Goal: Task Accomplishment & Management: Manage account settings

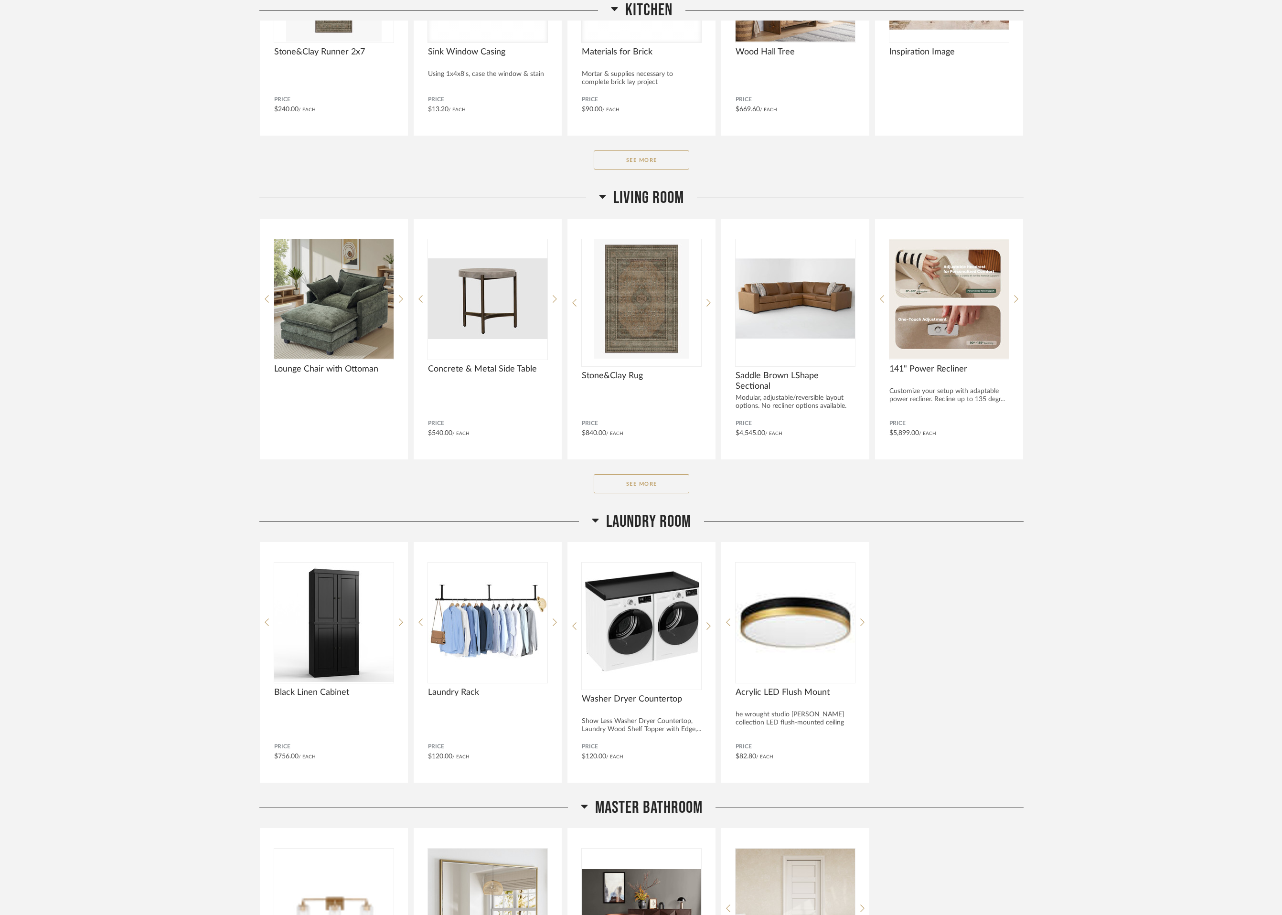
scroll to position [444, 0]
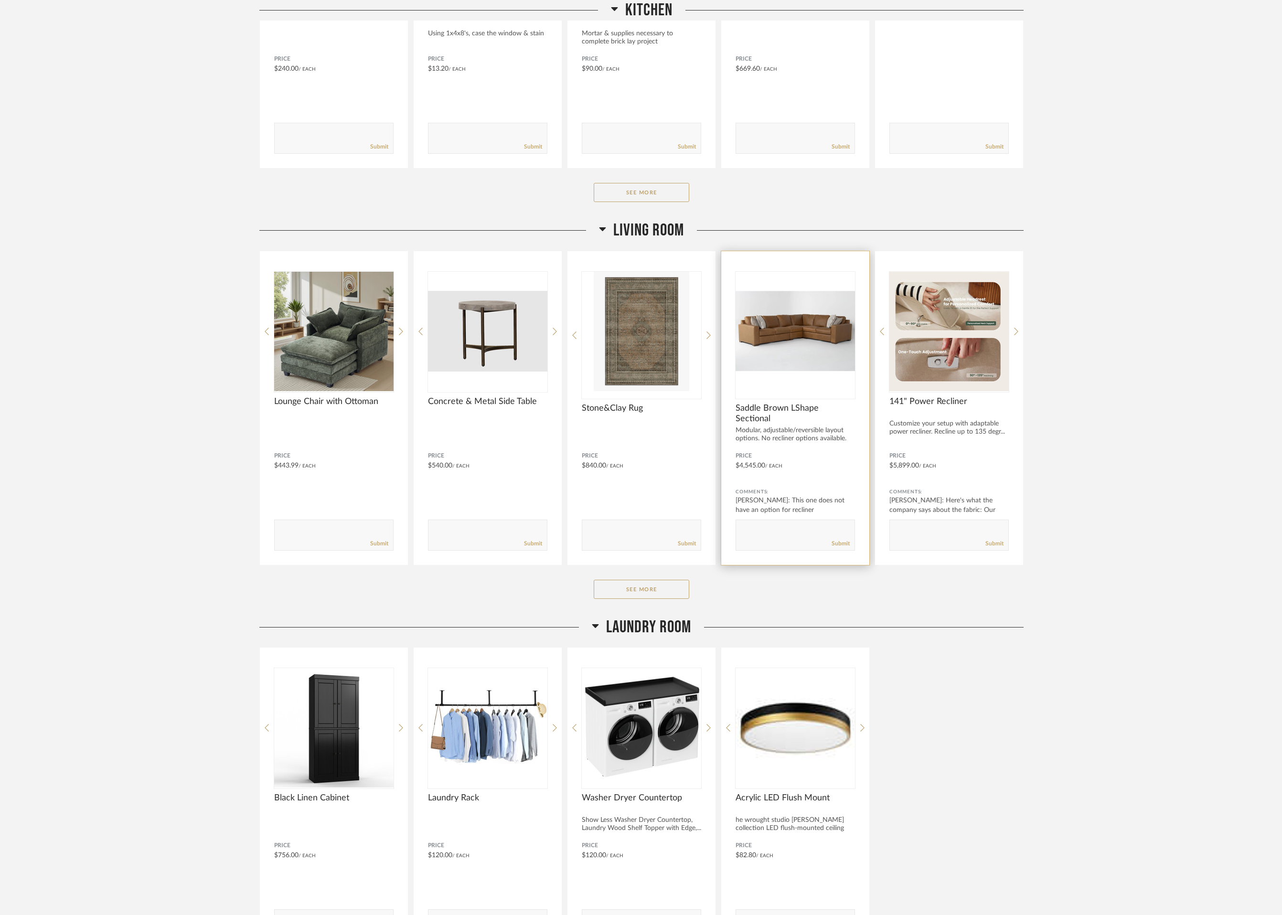
scroll to position [798, 0]
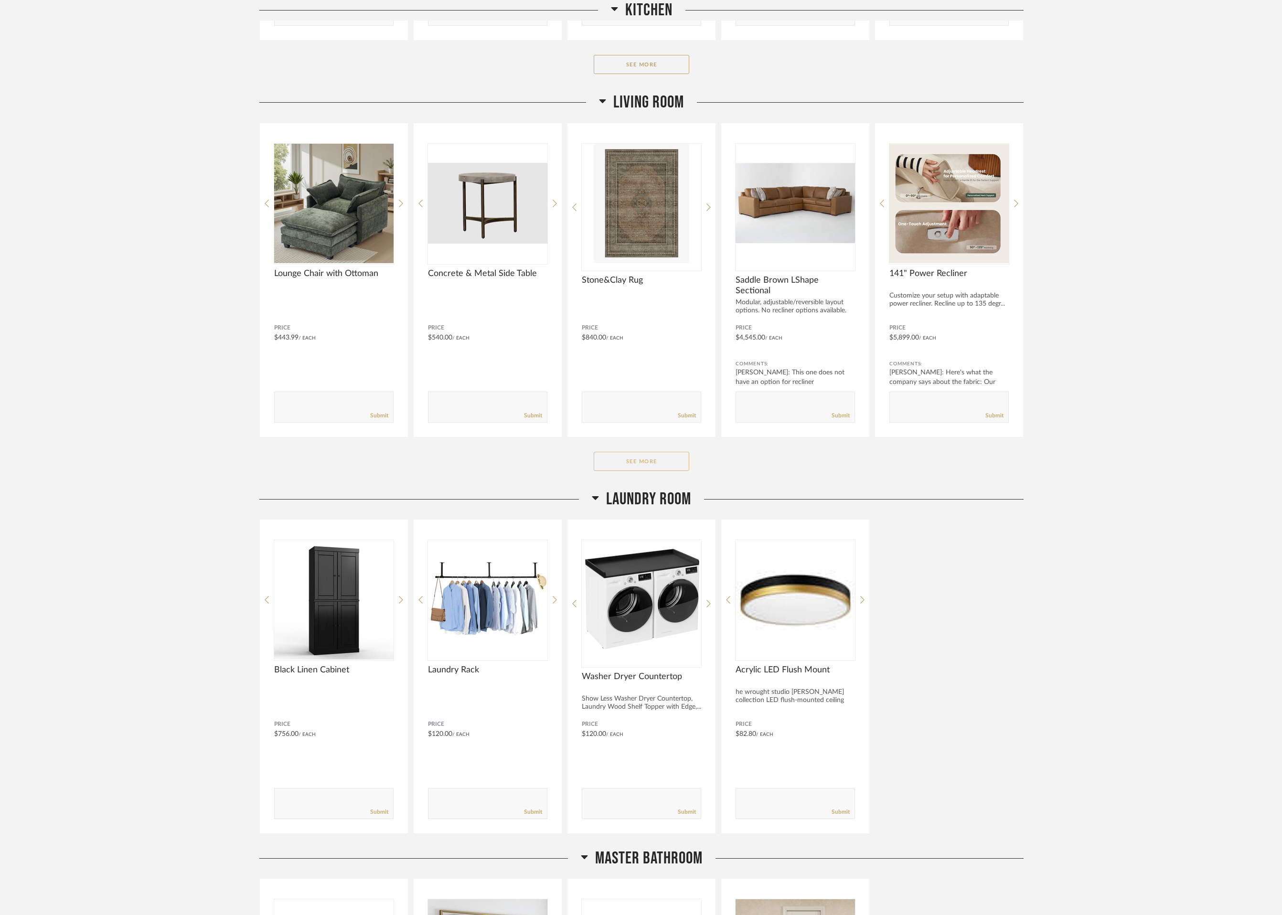
click at [644, 459] on button "See More" at bounding box center [642, 461] width 96 height 19
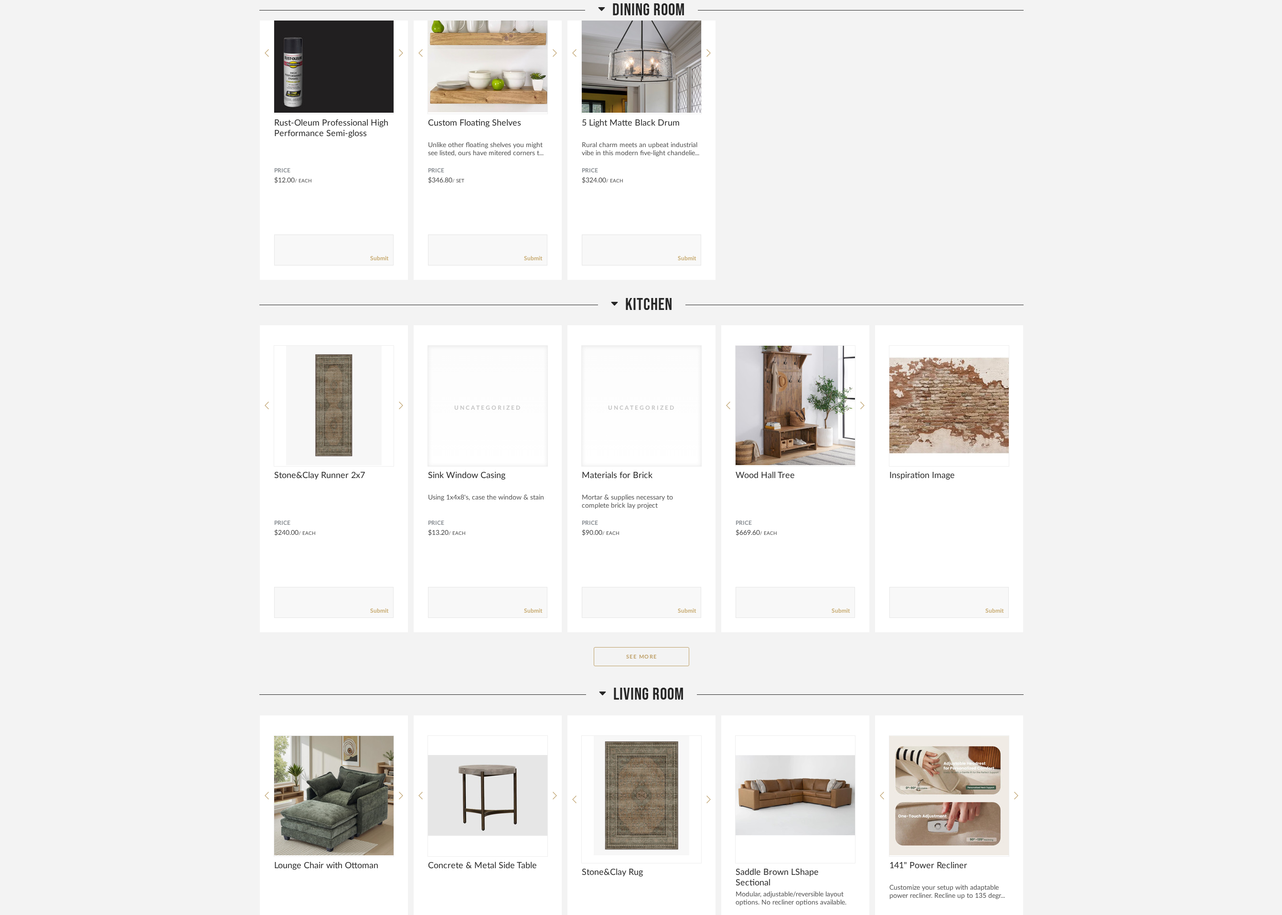
scroll to position [0, 0]
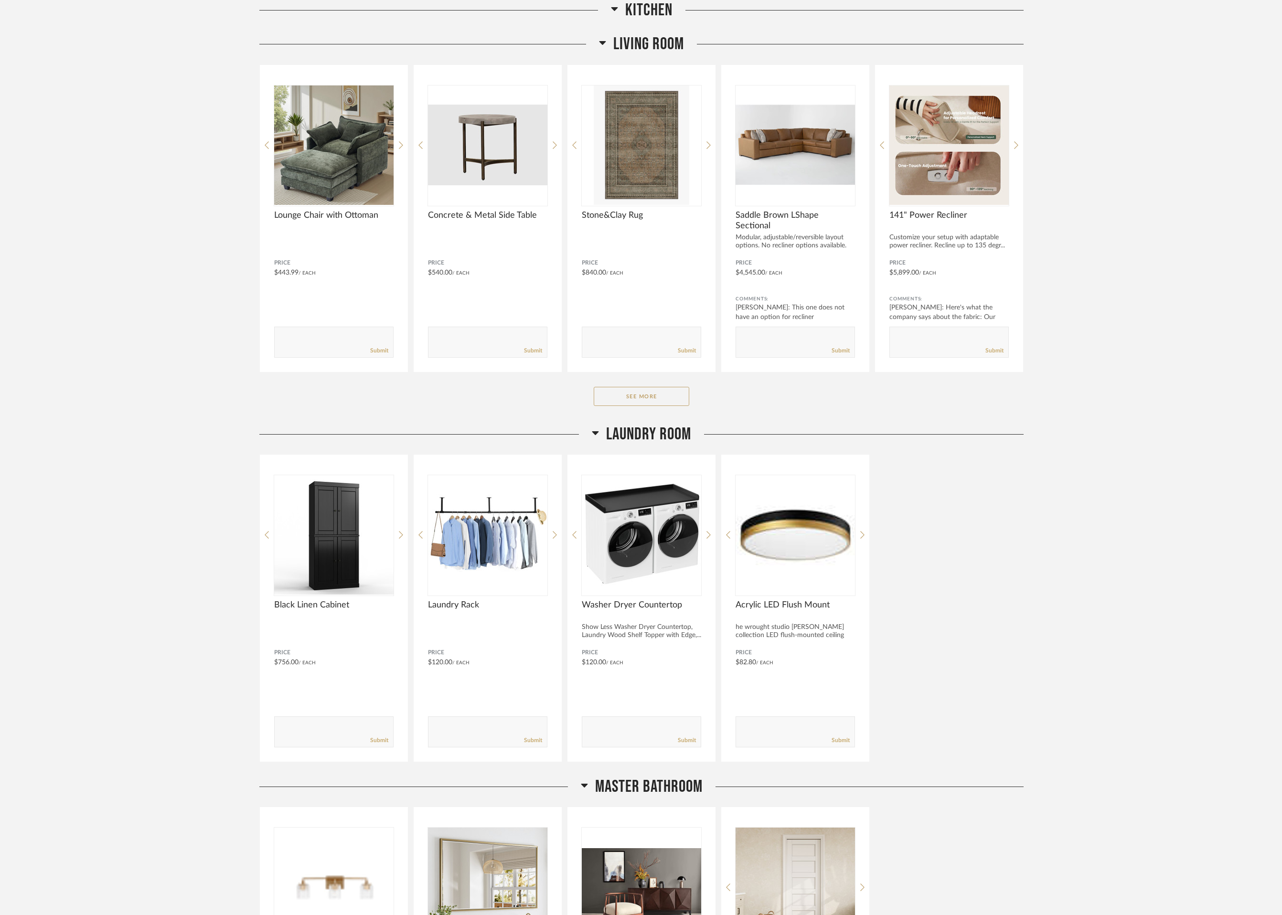
scroll to position [884, 0]
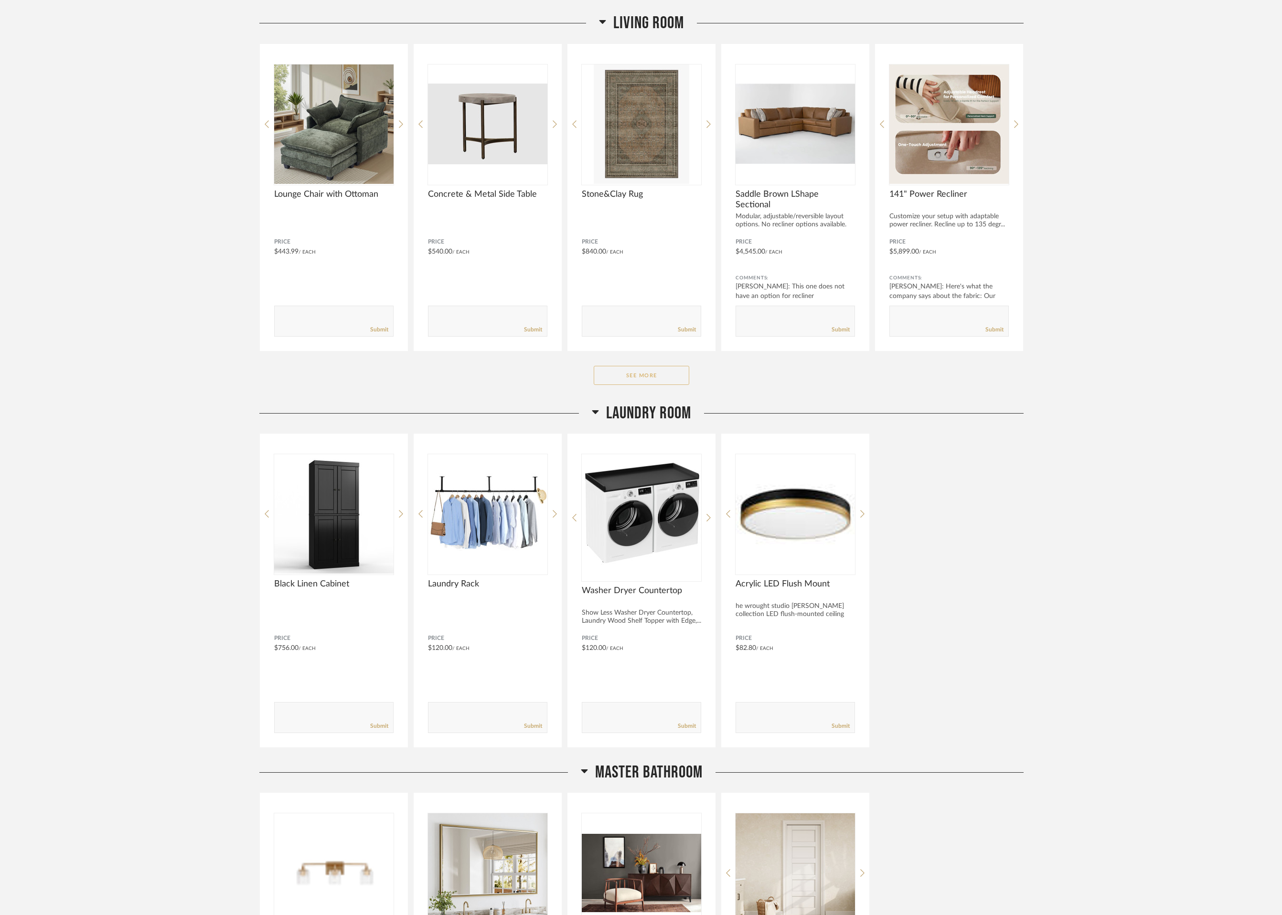
click at [649, 379] on button "See More" at bounding box center [642, 375] width 96 height 19
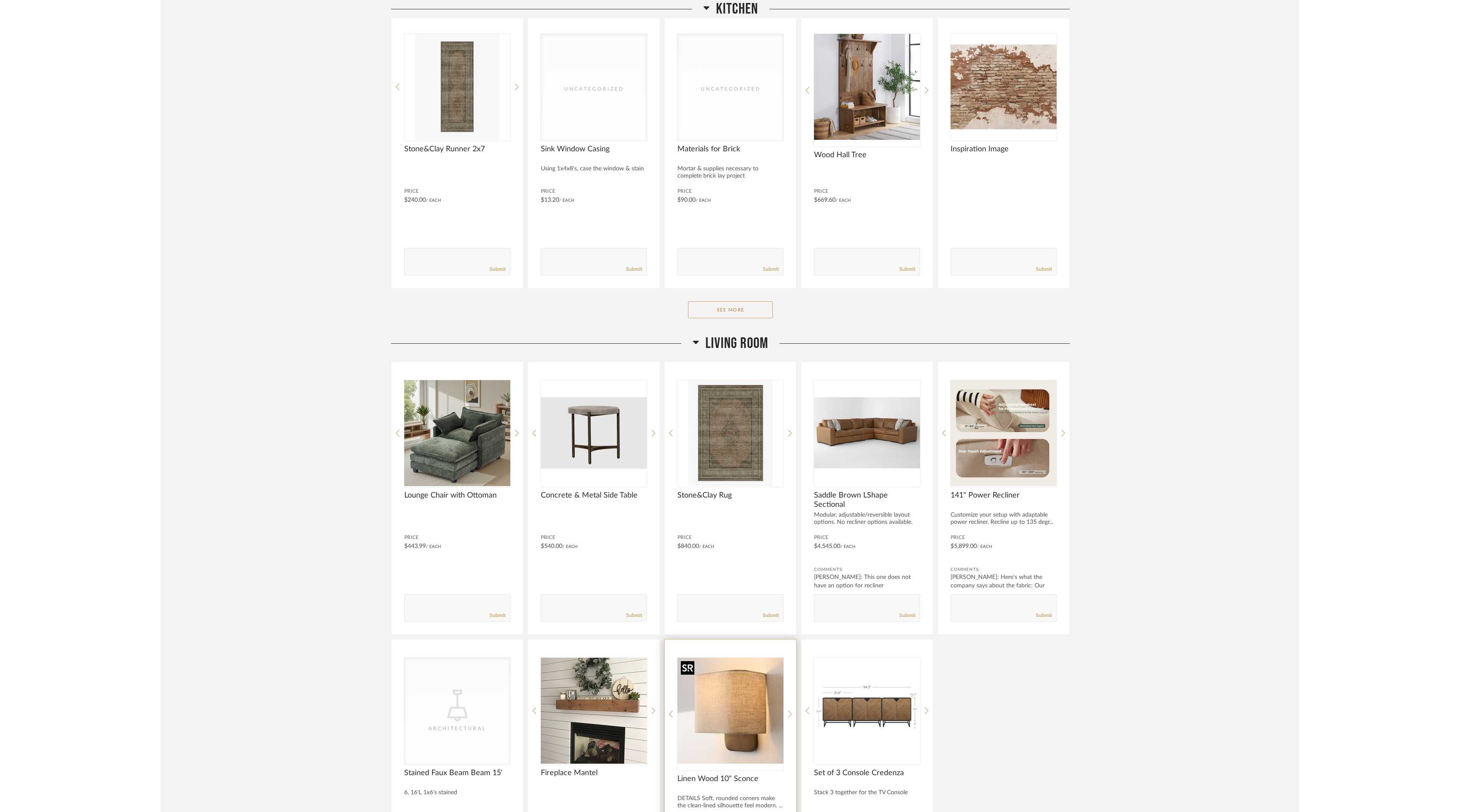
scroll to position [0, 0]
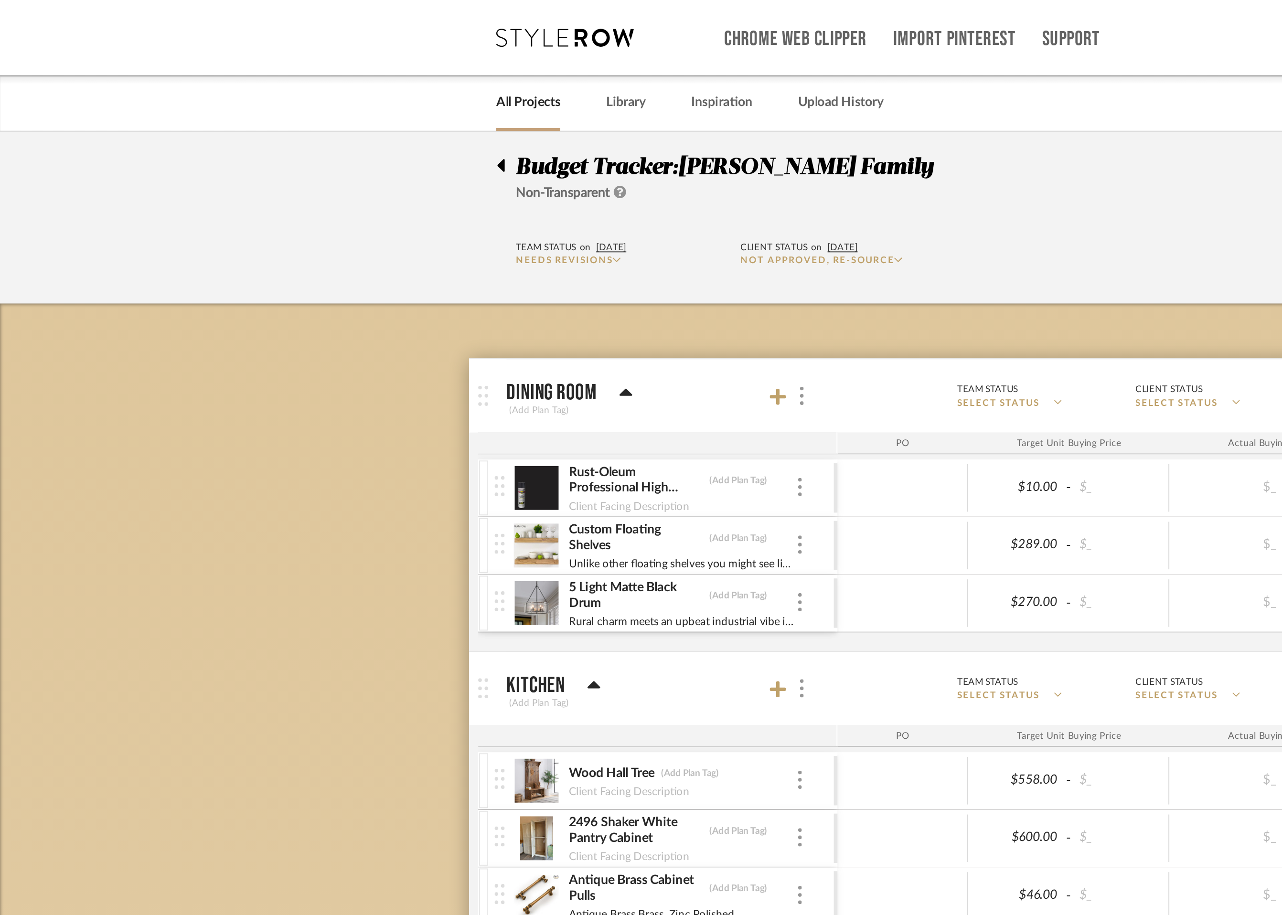
click at [261, 86] on icon at bounding box center [262, 86] width 4 height 7
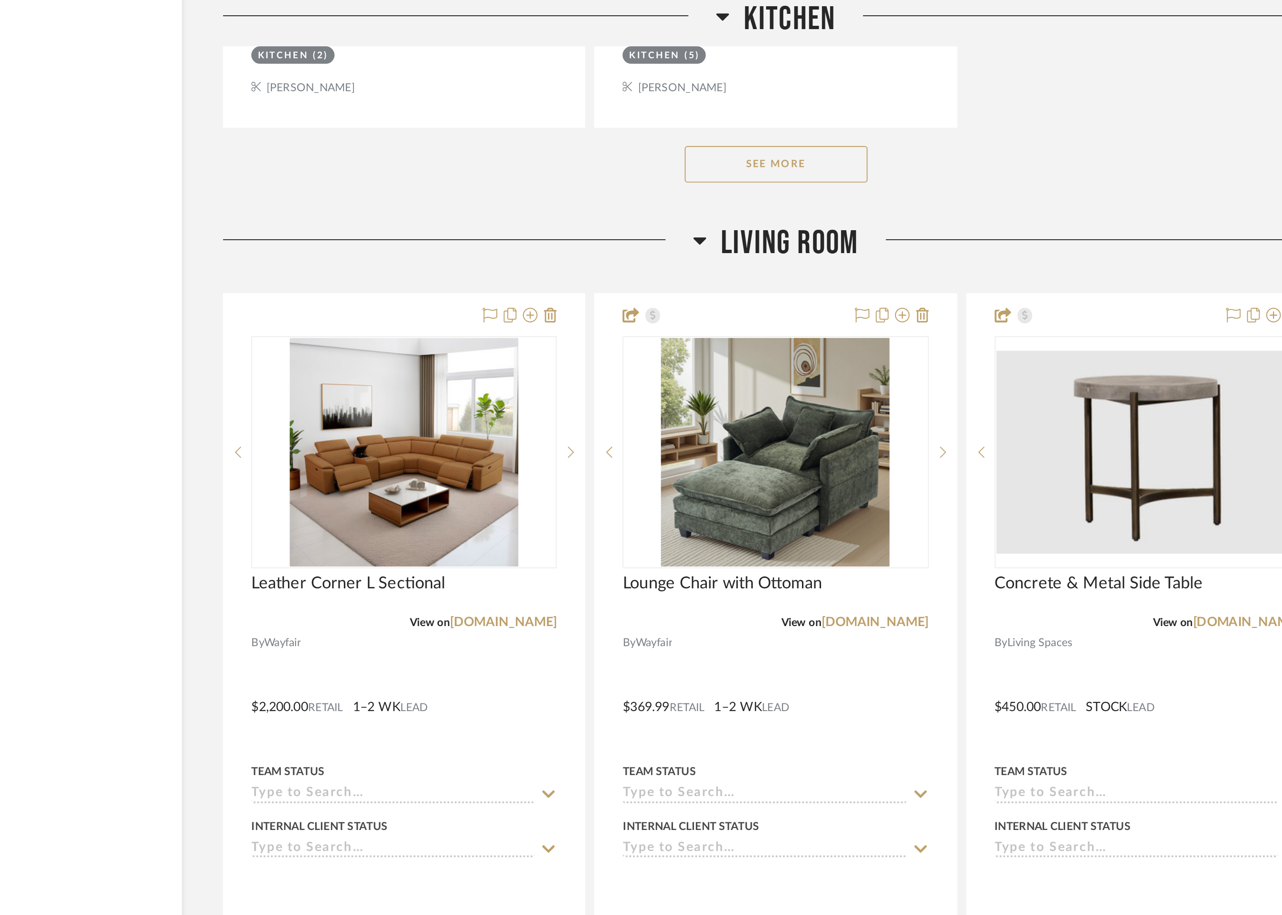
scroll to position [1939, 0]
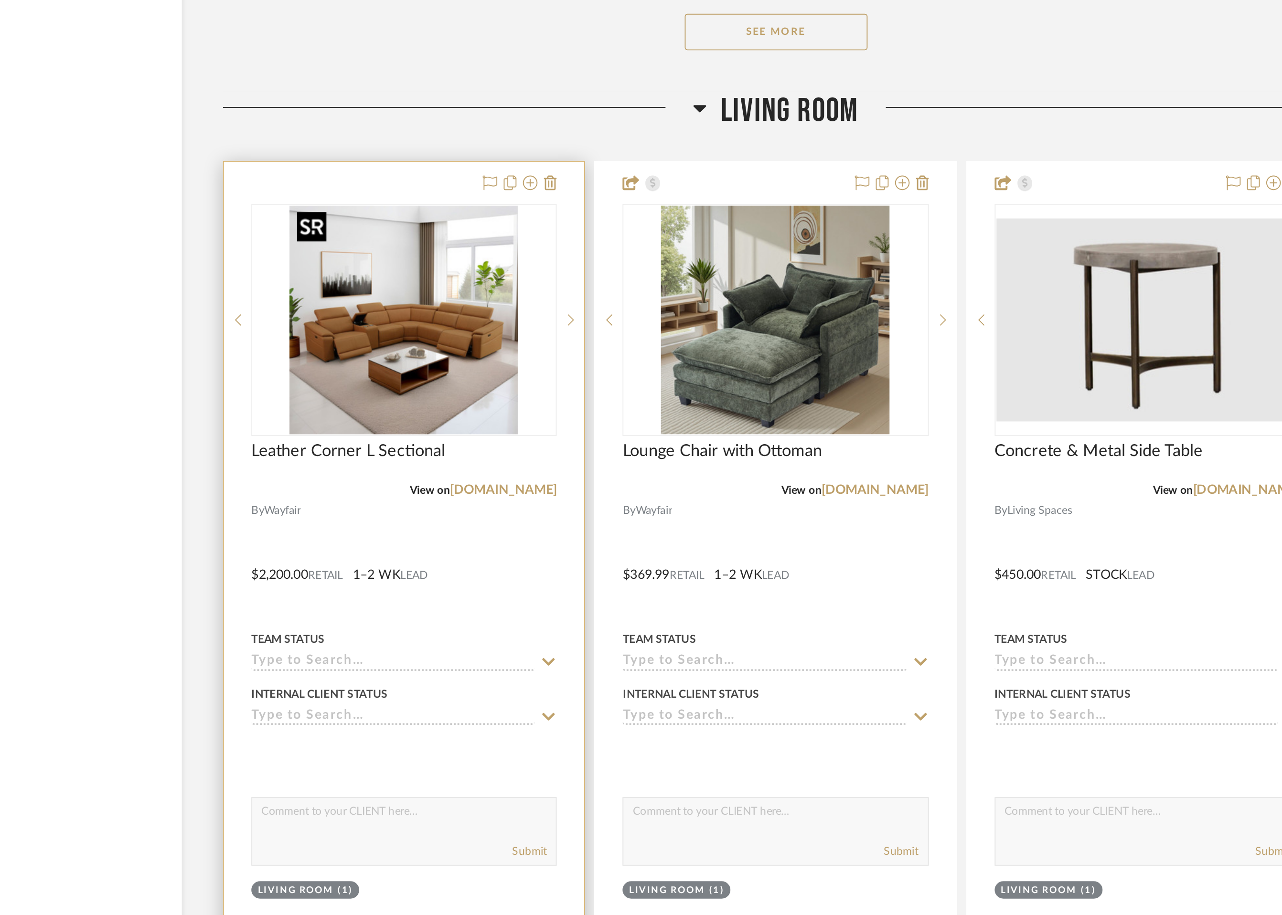
click at [556, 280] on img "0" at bounding box center [540, 242] width 119 height 119
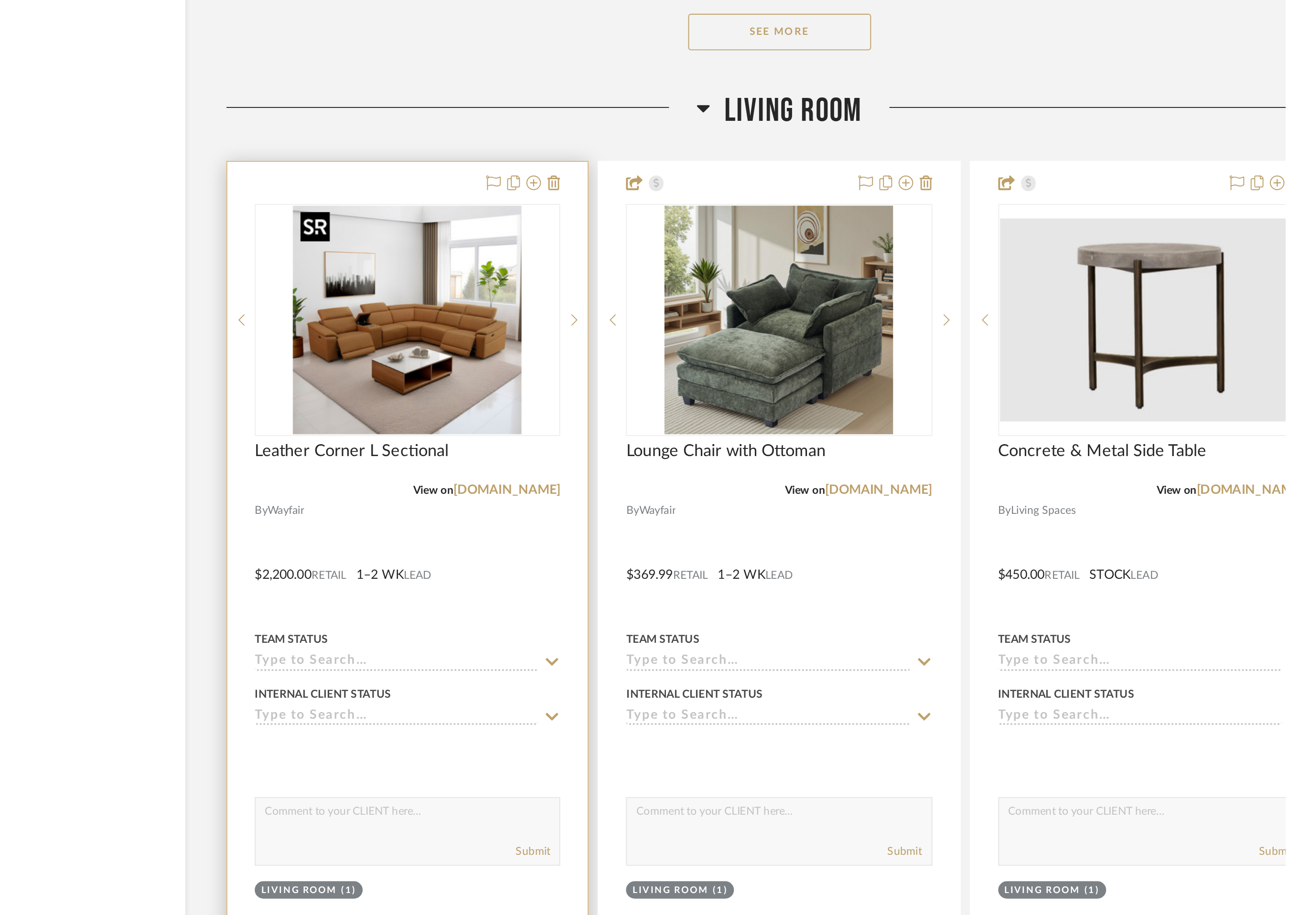
scroll to position [0, 0]
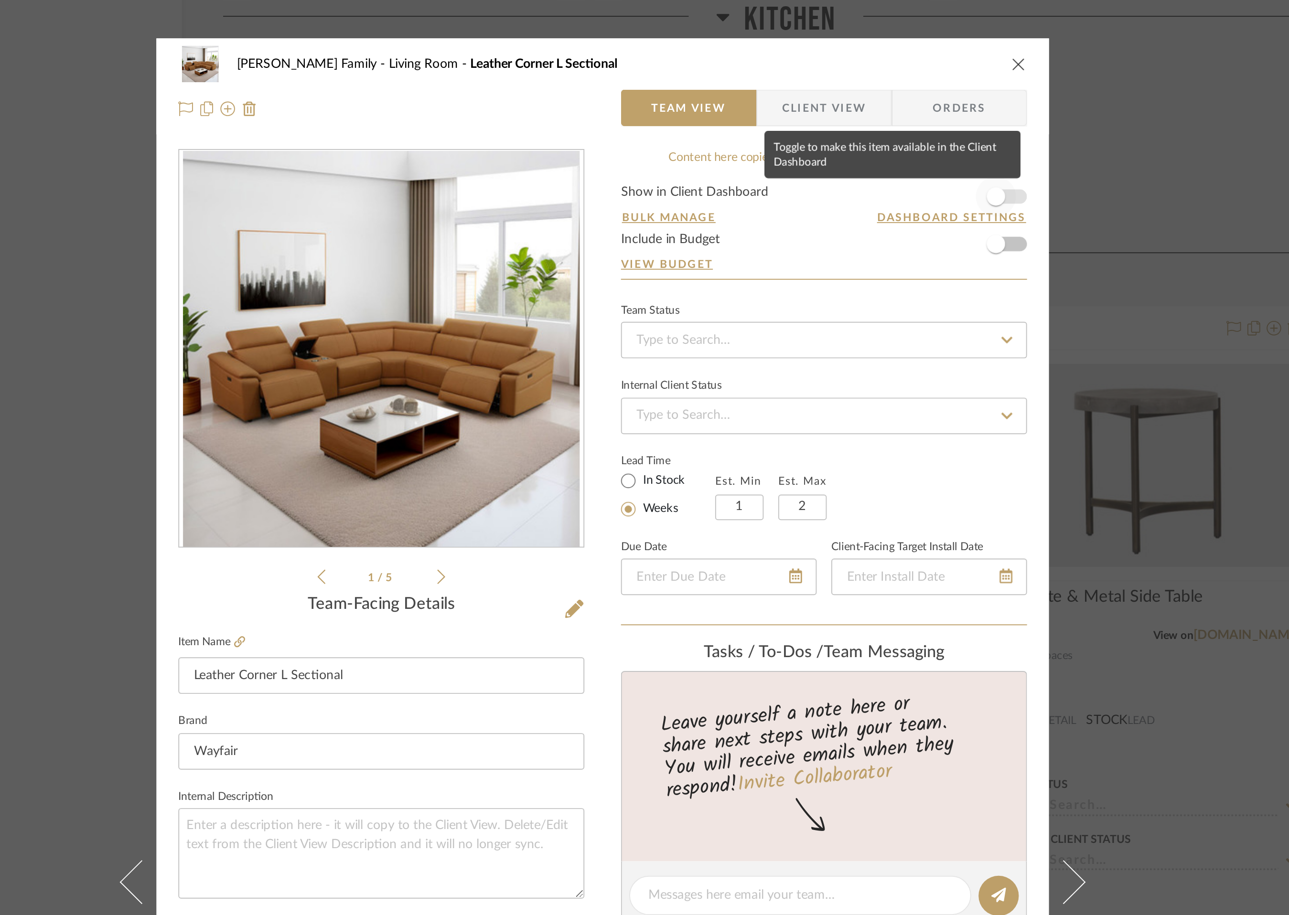
click at [853, 104] on span "button" at bounding box center [850, 102] width 21 height 21
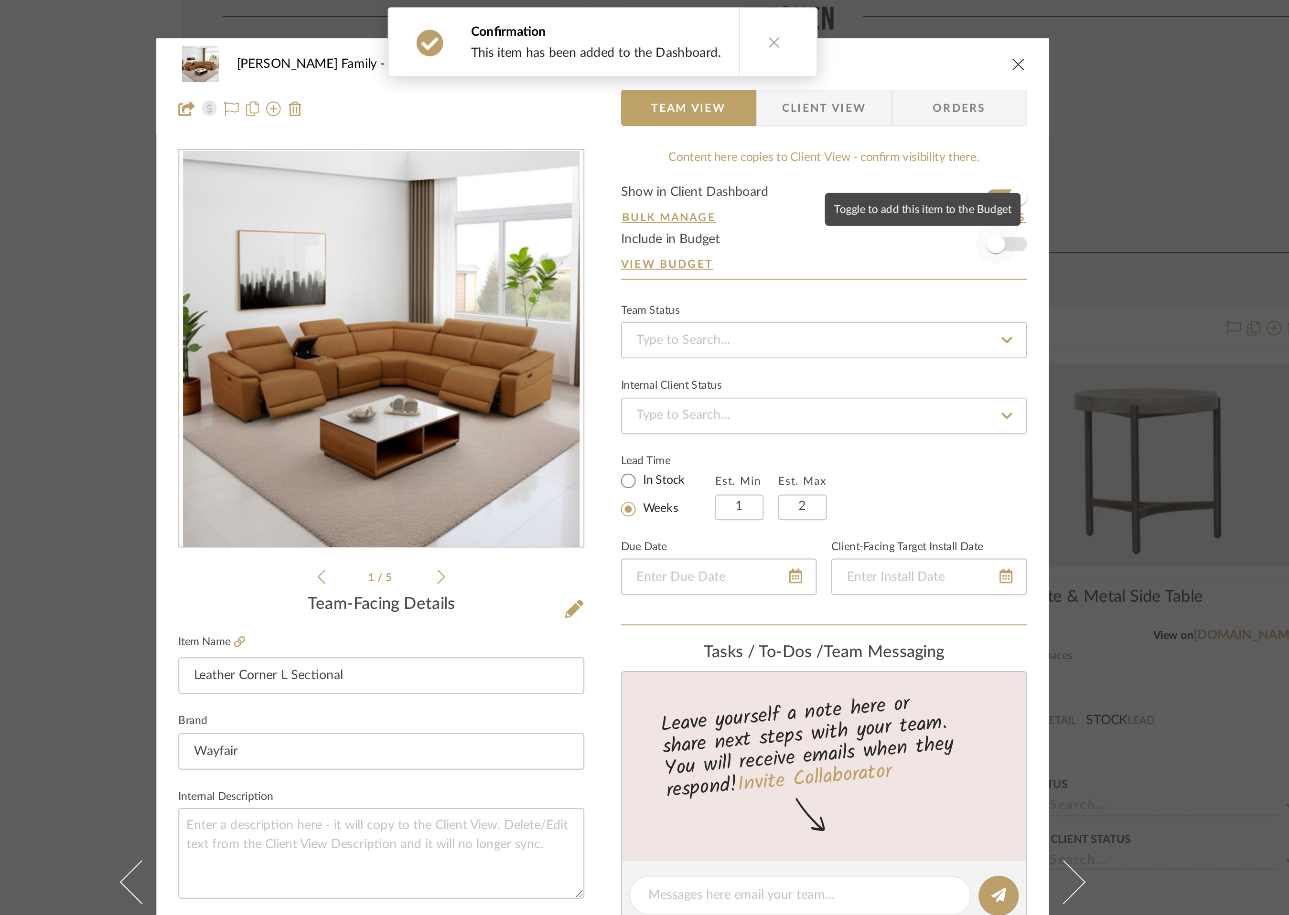
click at [854, 125] on span "button" at bounding box center [850, 127] width 21 height 21
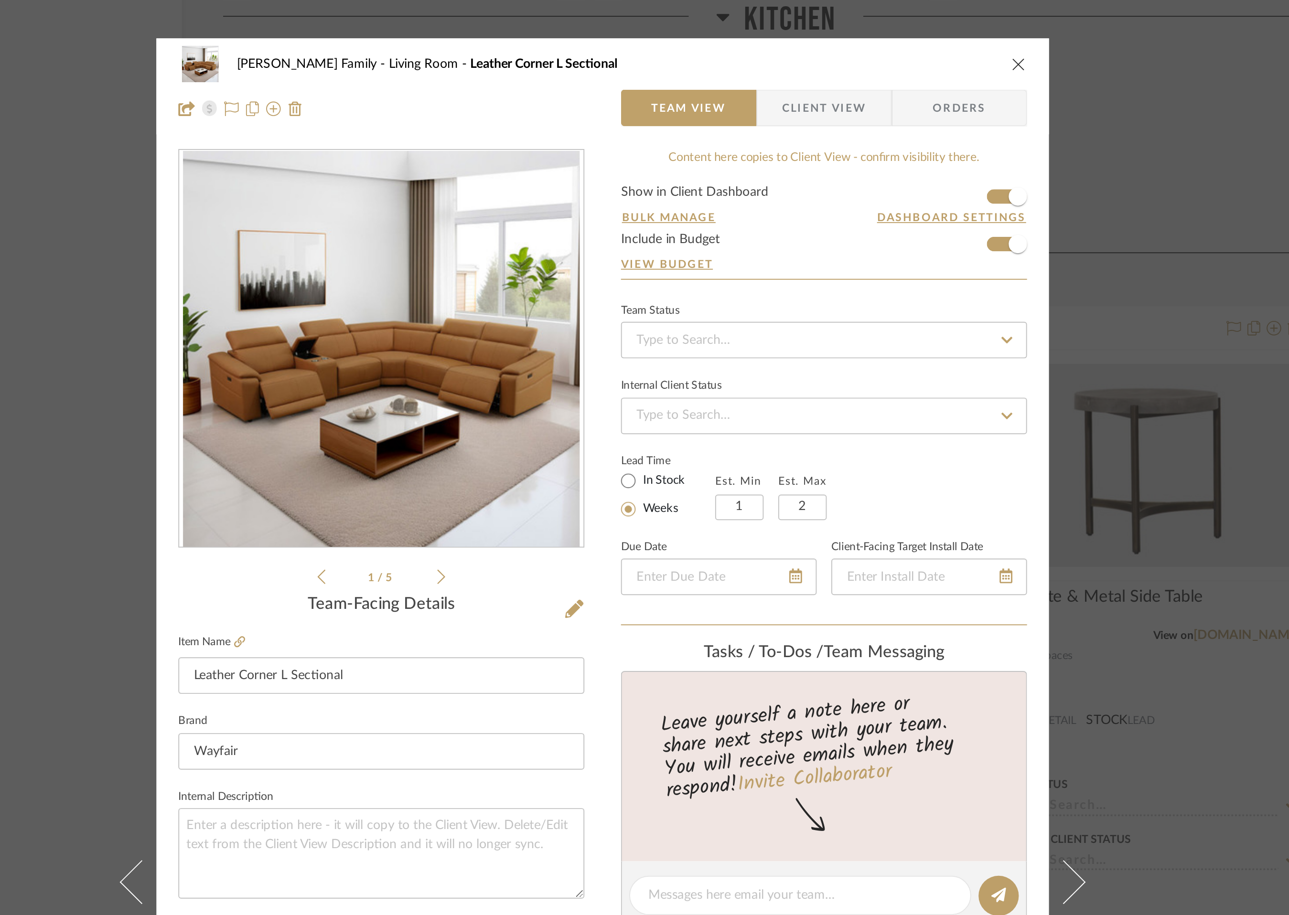
click at [858, 32] on icon "close" at bounding box center [862, 34] width 8 height 8
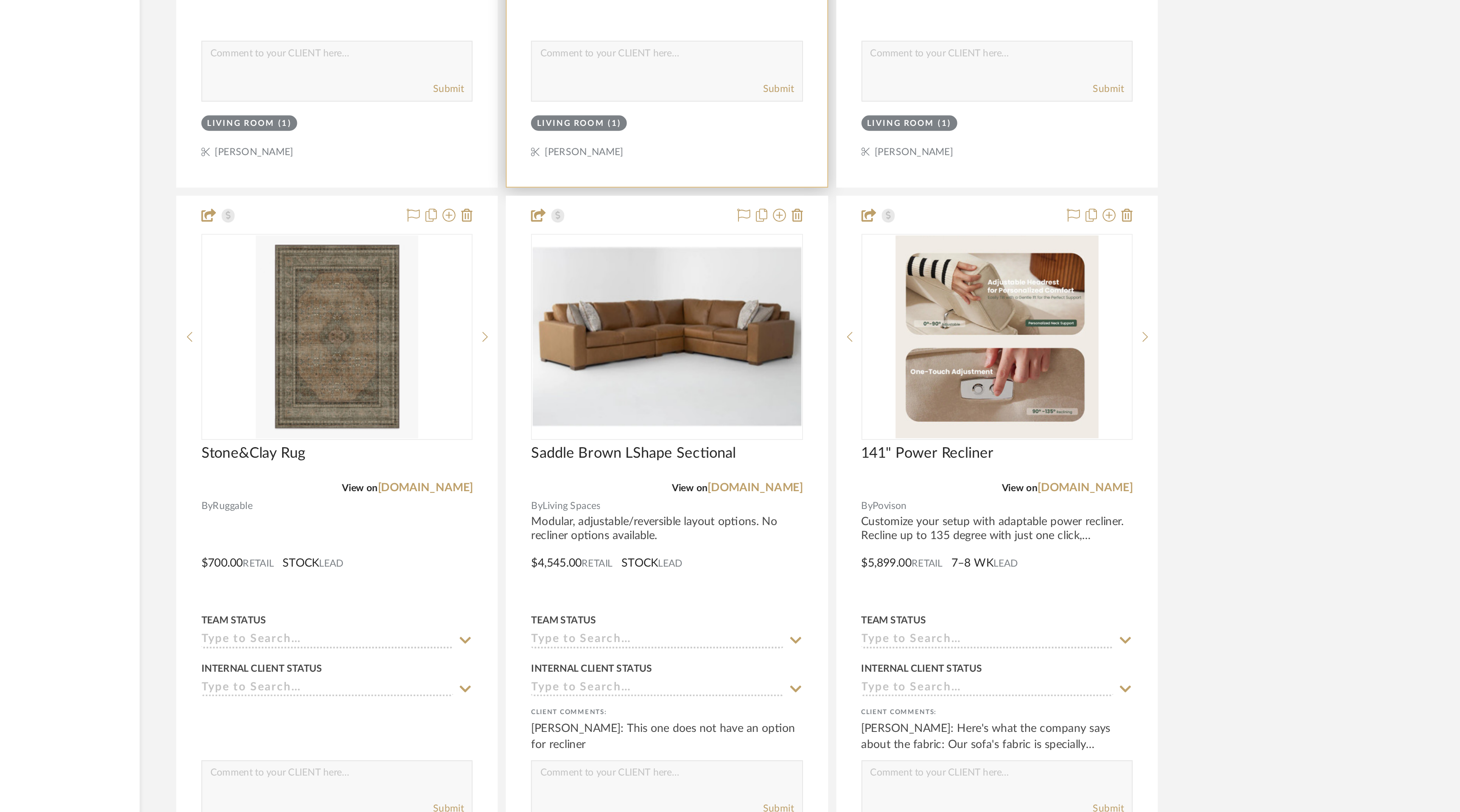
scroll to position [1747, 0]
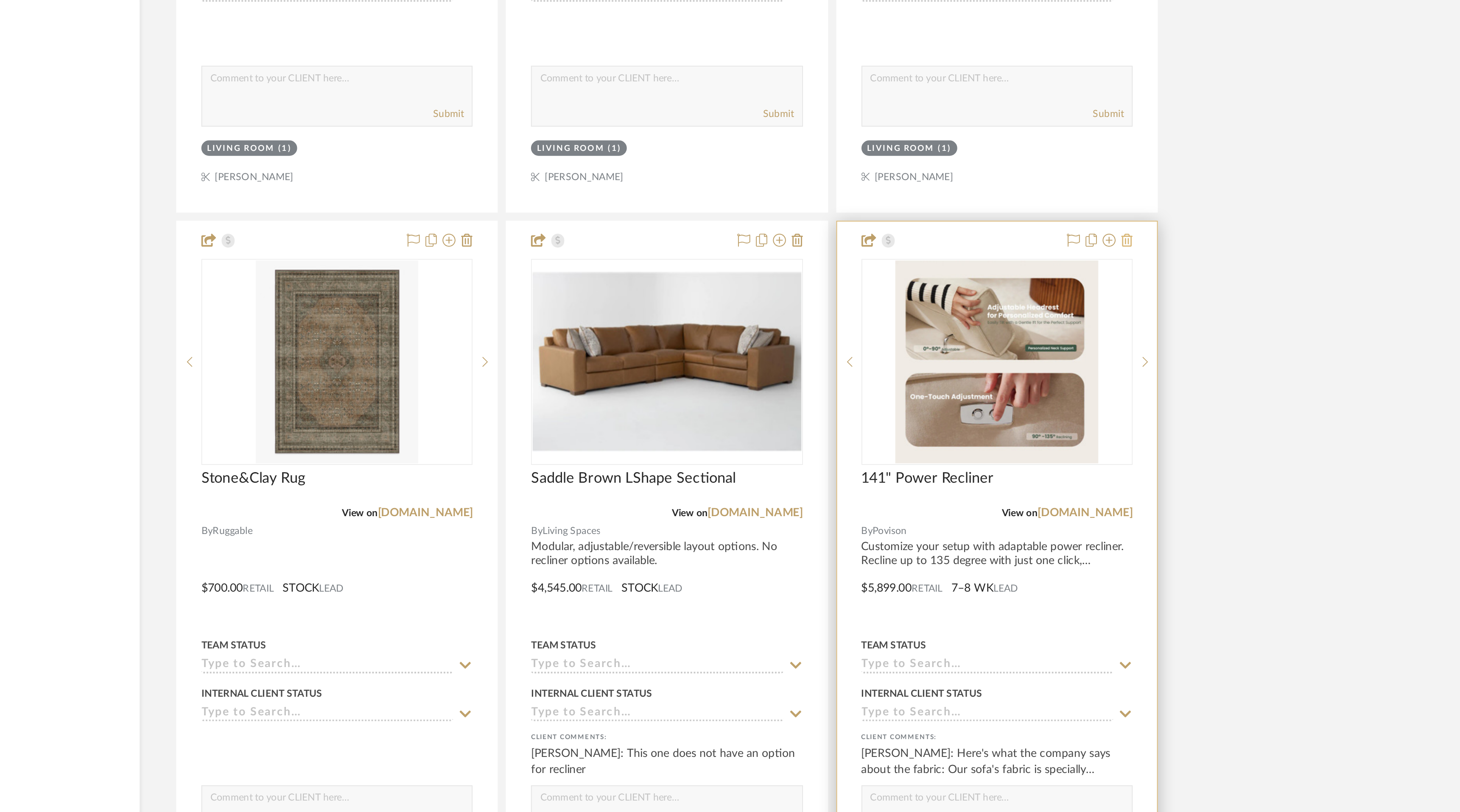
click at [1055, 501] on icon at bounding box center [1054, 502] width 6 height 7
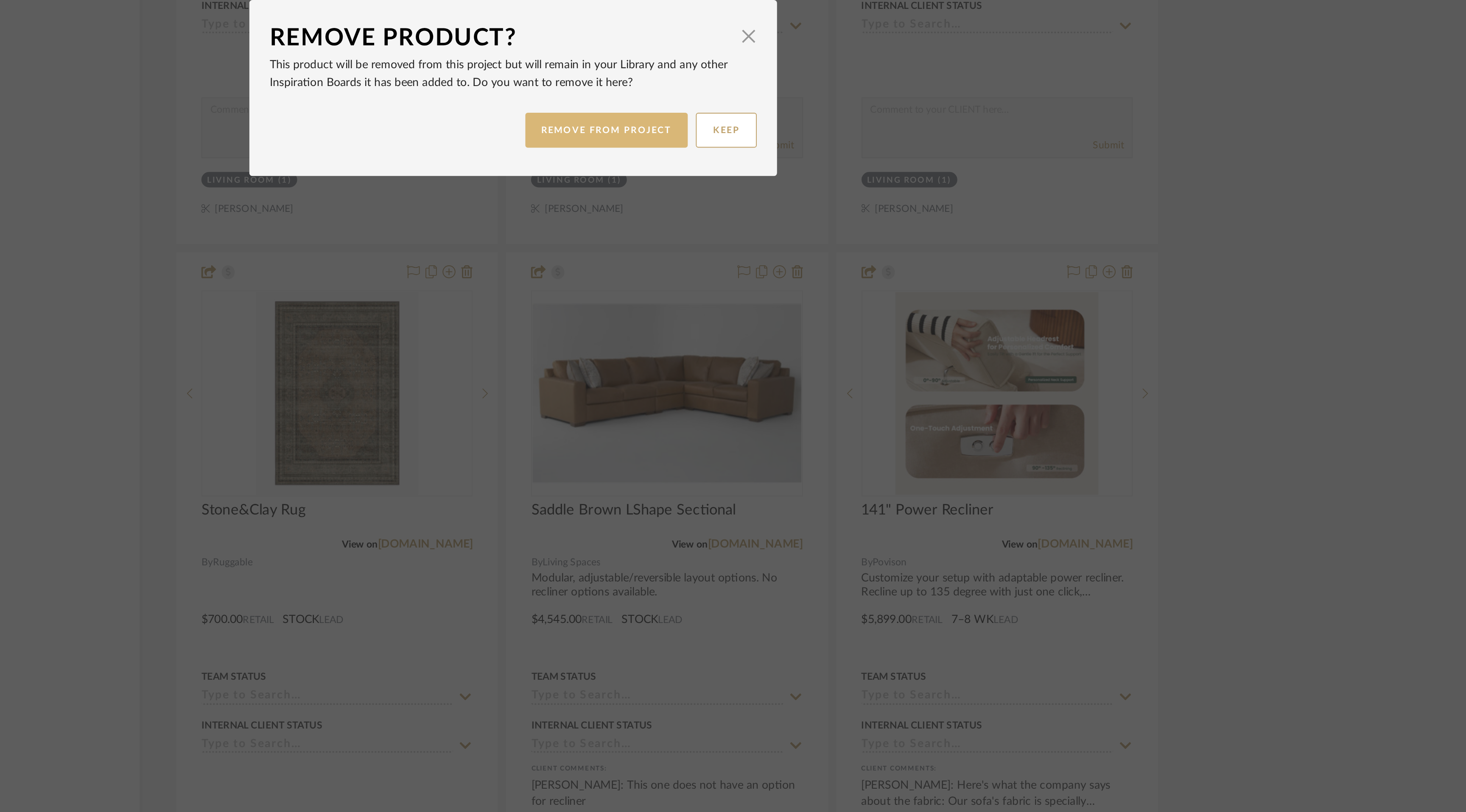
click at [795, 426] on button "REMOVE FROM PROJECT" at bounding box center [782, 429] width 85 height 19
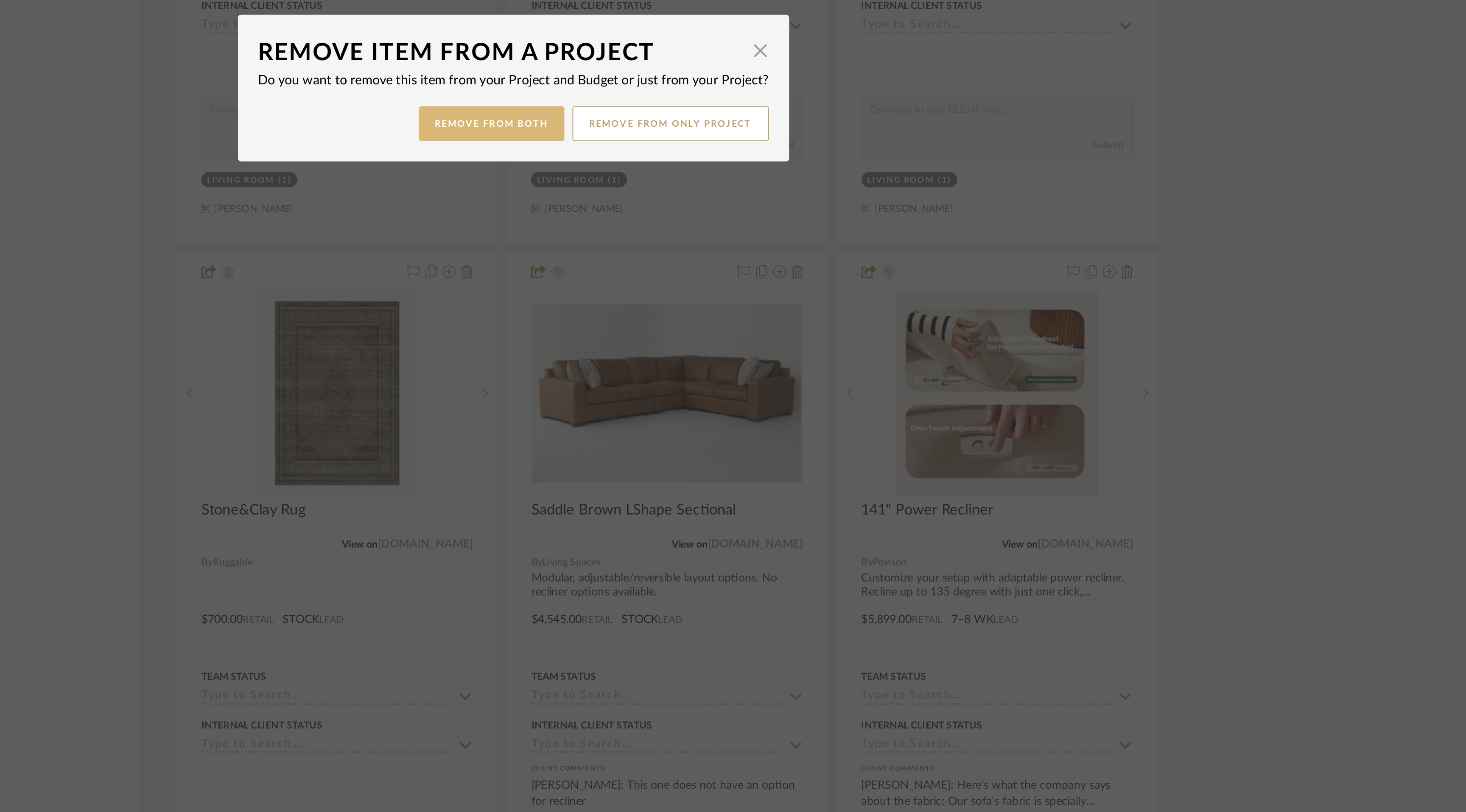
click at [734, 427] on button "Remove from Both" at bounding box center [722, 425] width 76 height 19
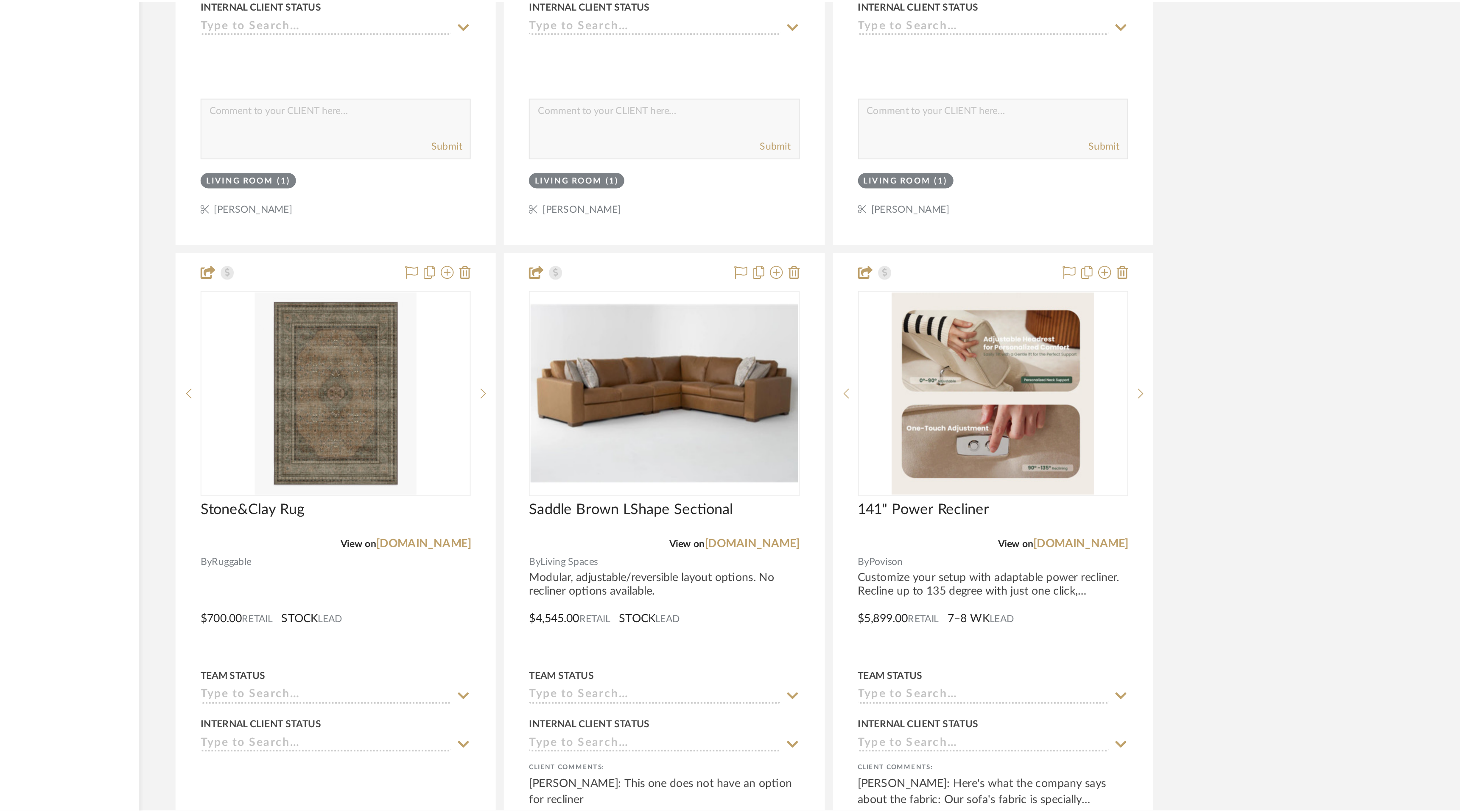
scroll to position [1747, 0]
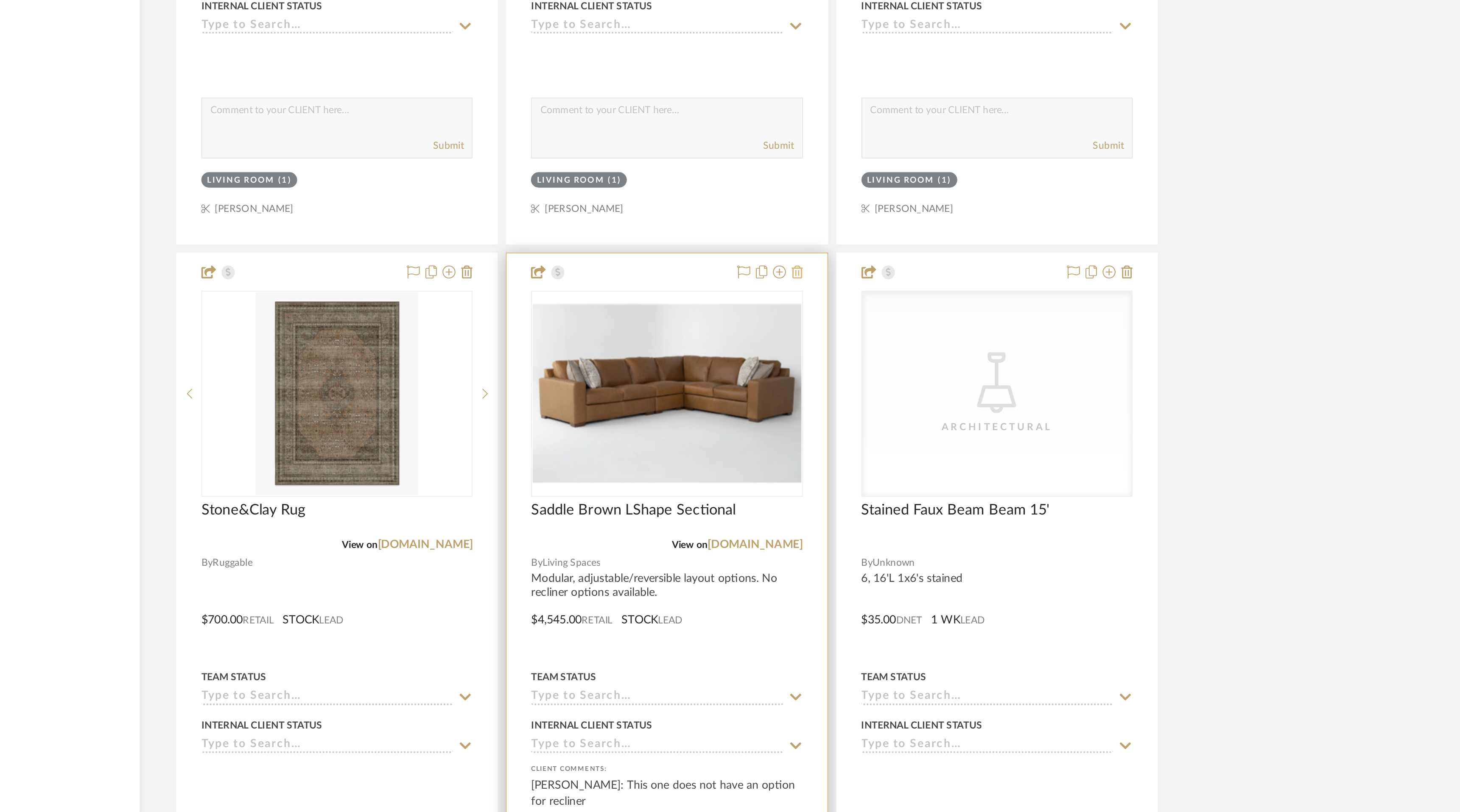
click at [882, 502] on icon at bounding box center [881, 502] width 6 height 7
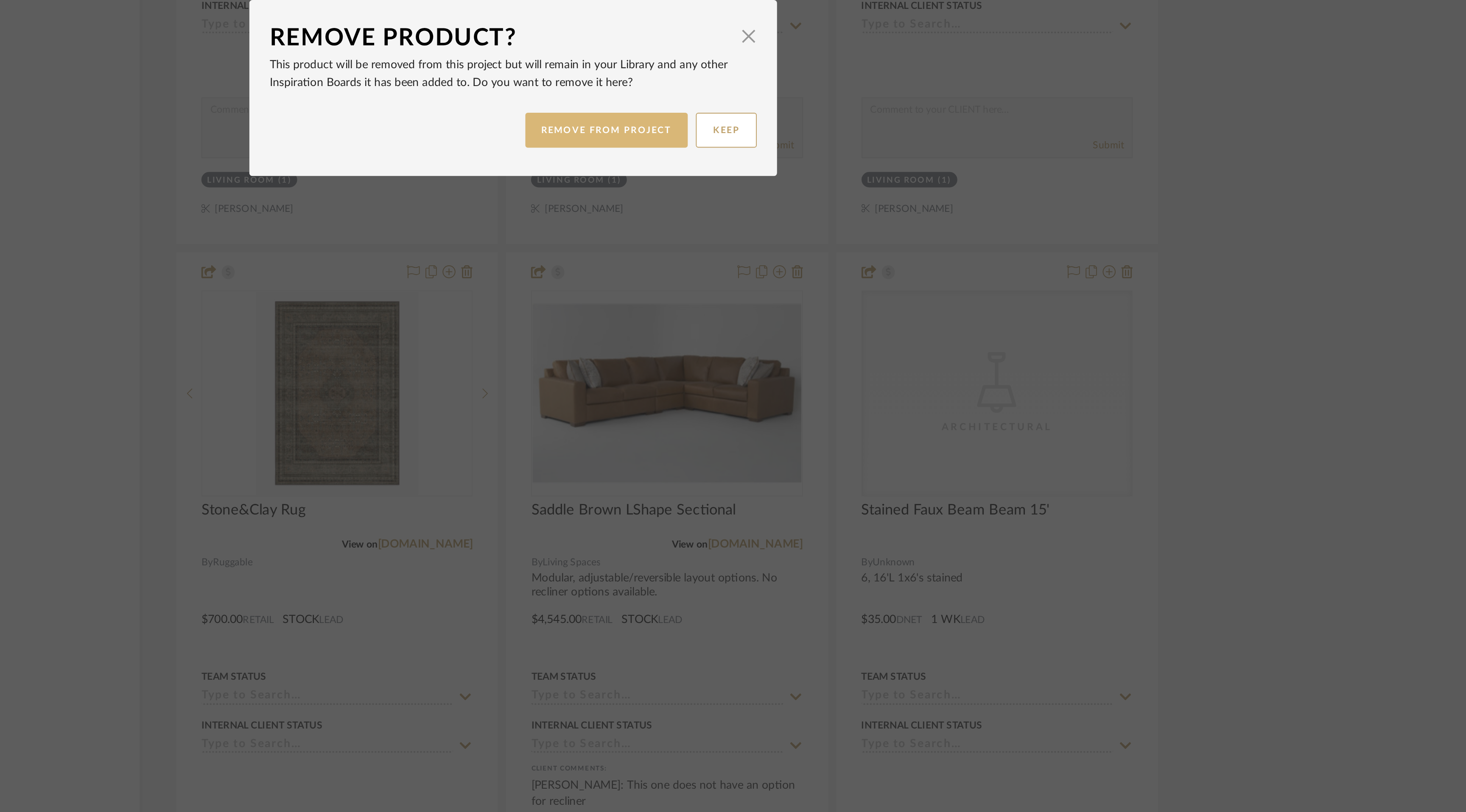
click at [795, 432] on button "REMOVE FROM PROJECT" at bounding box center [782, 429] width 85 height 19
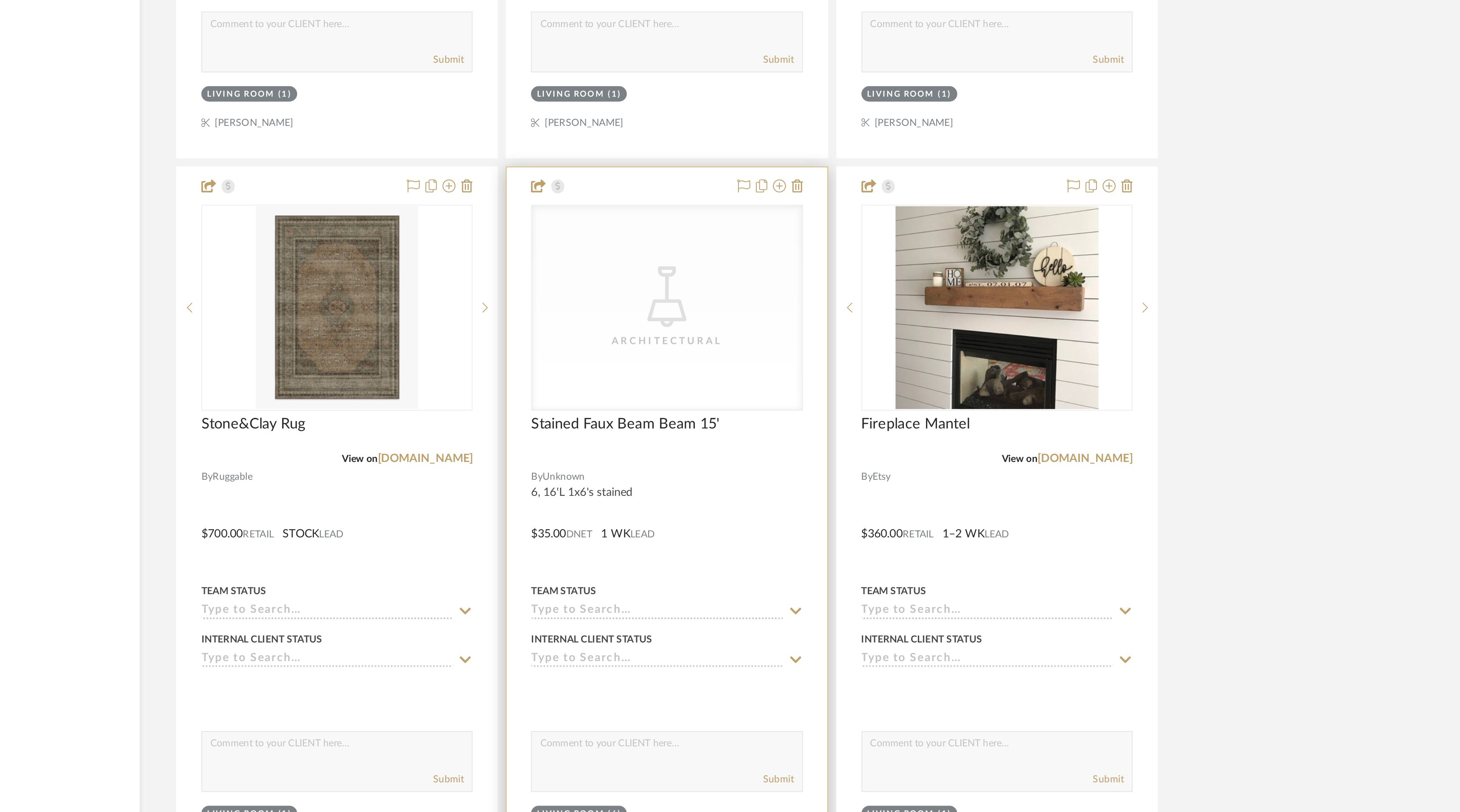
scroll to position [1764, 0]
click at [820, 587] on div "CategoryIconLighting Created with Sketch. Architectural" at bounding box center [813, 549] width 141 height 106
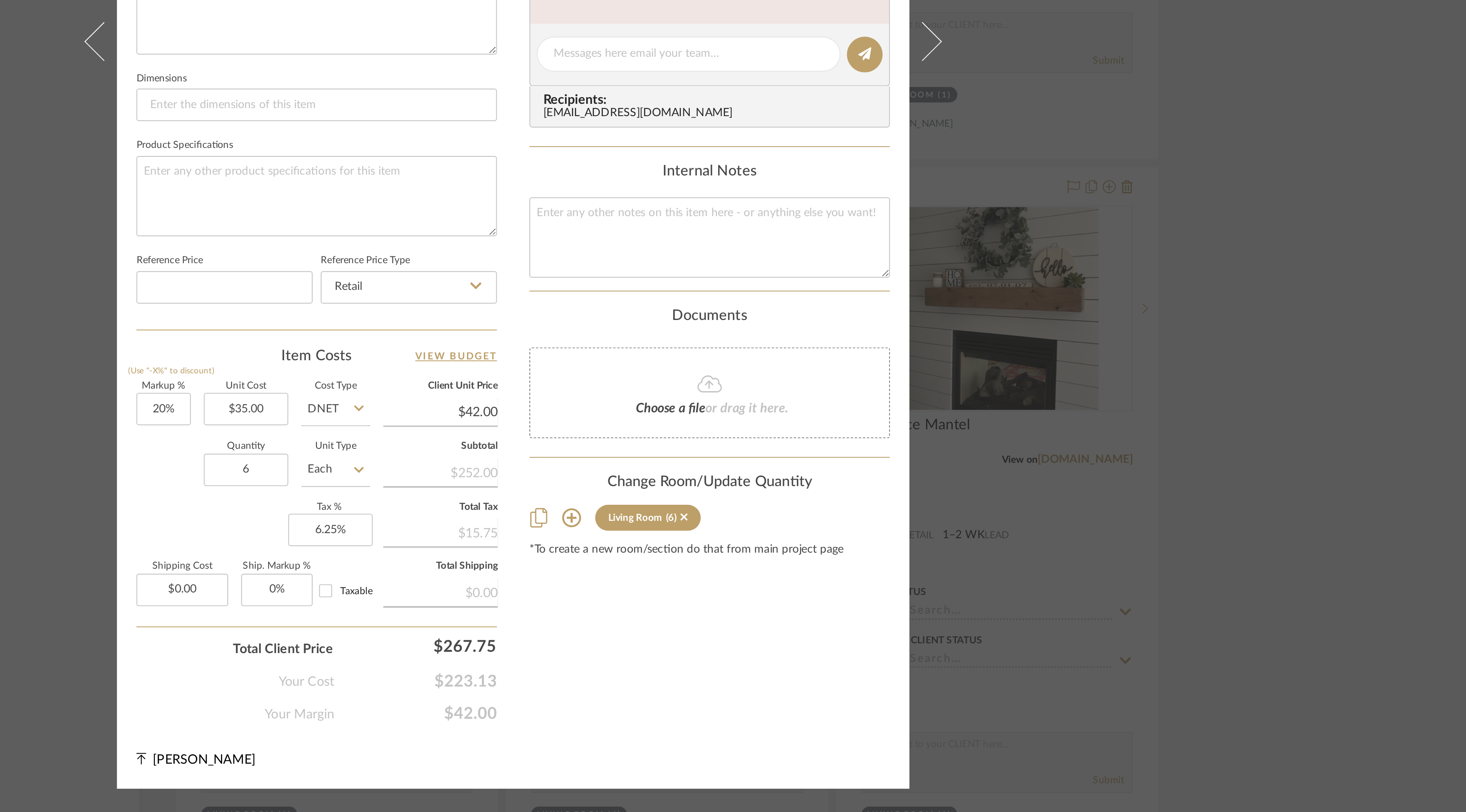
scroll to position [0, 0]
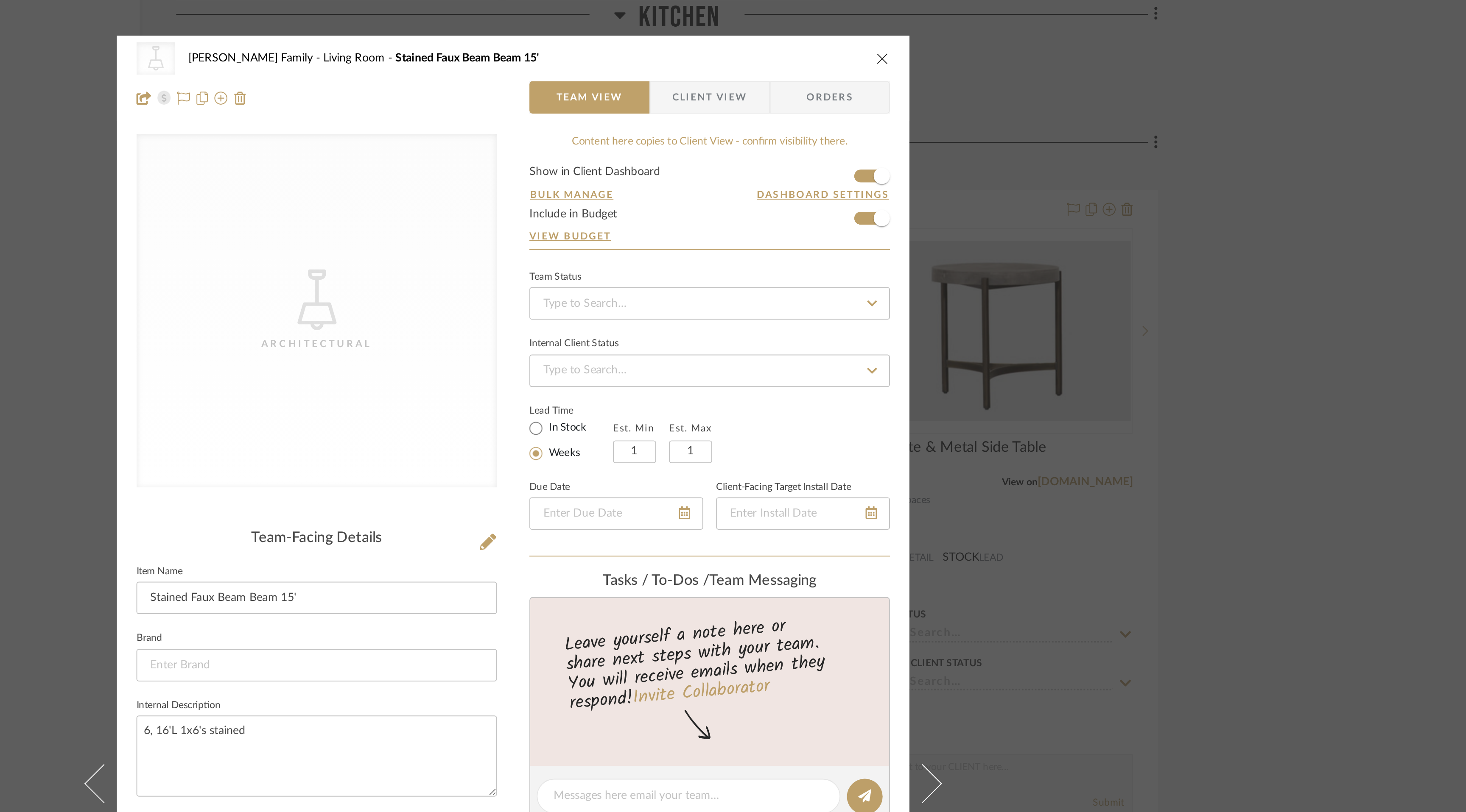
click at [923, 29] on icon "close" at bounding box center [926, 31] width 7 height 7
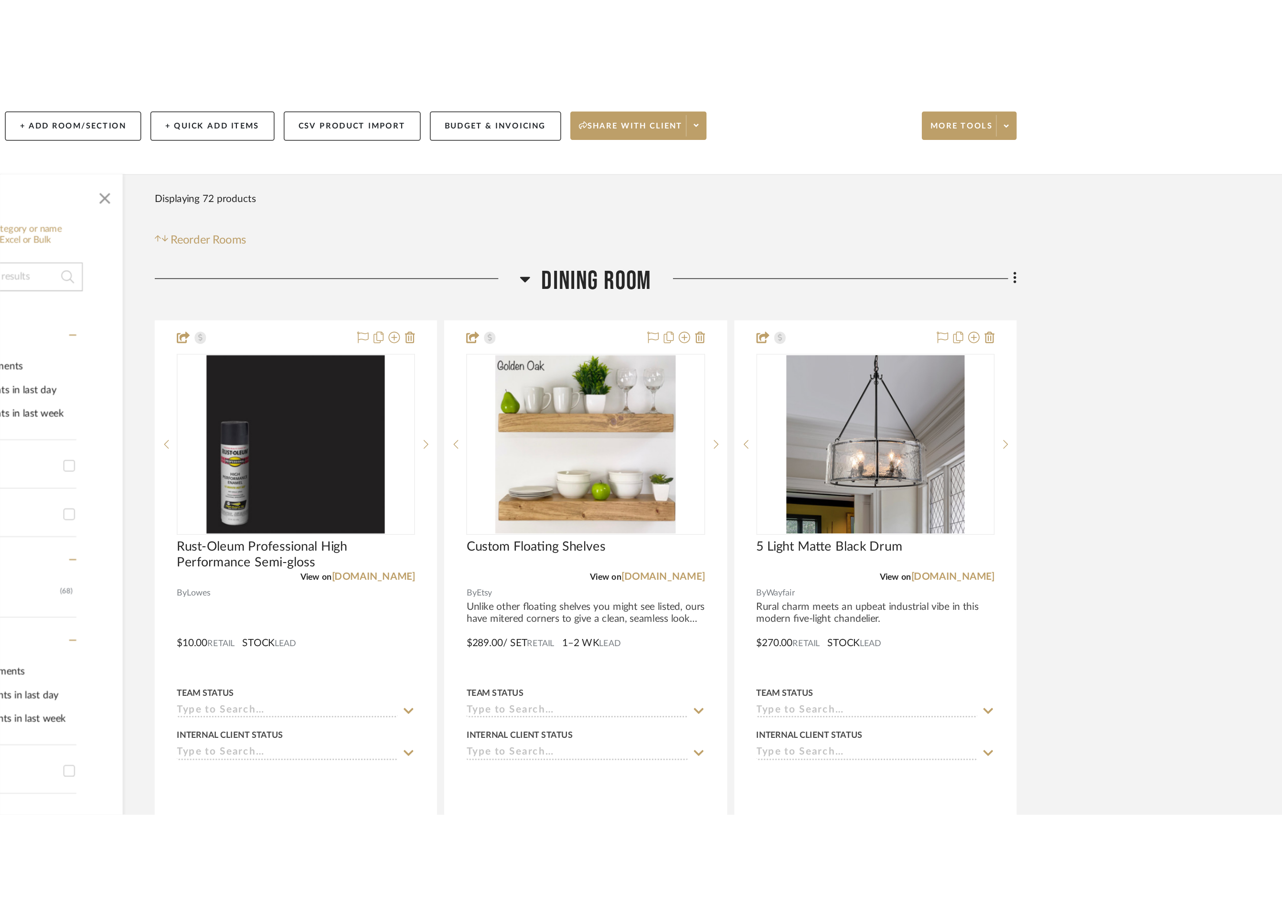
scroll to position [118, 0]
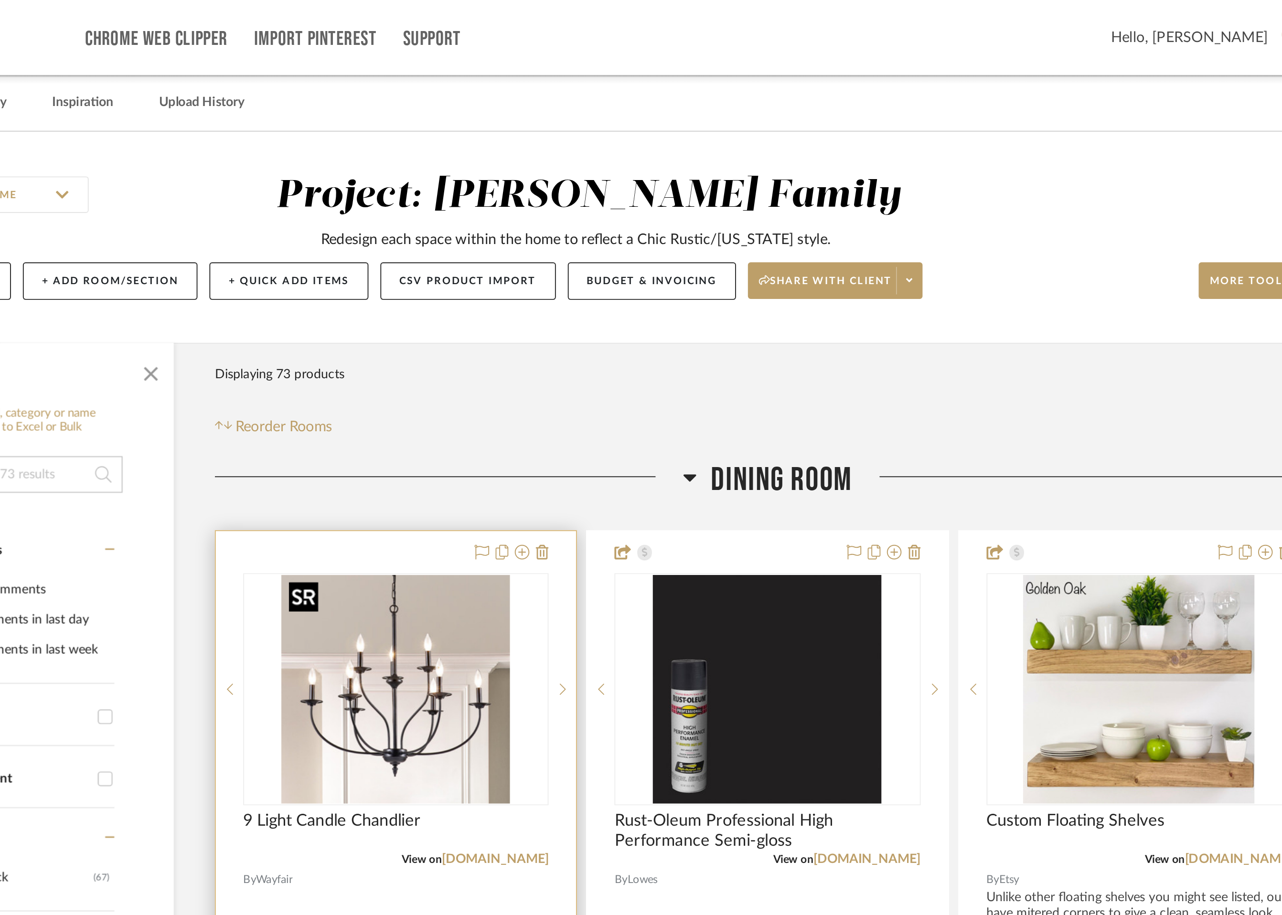
click at [562, 343] on img "0" at bounding box center [540, 360] width 119 height 119
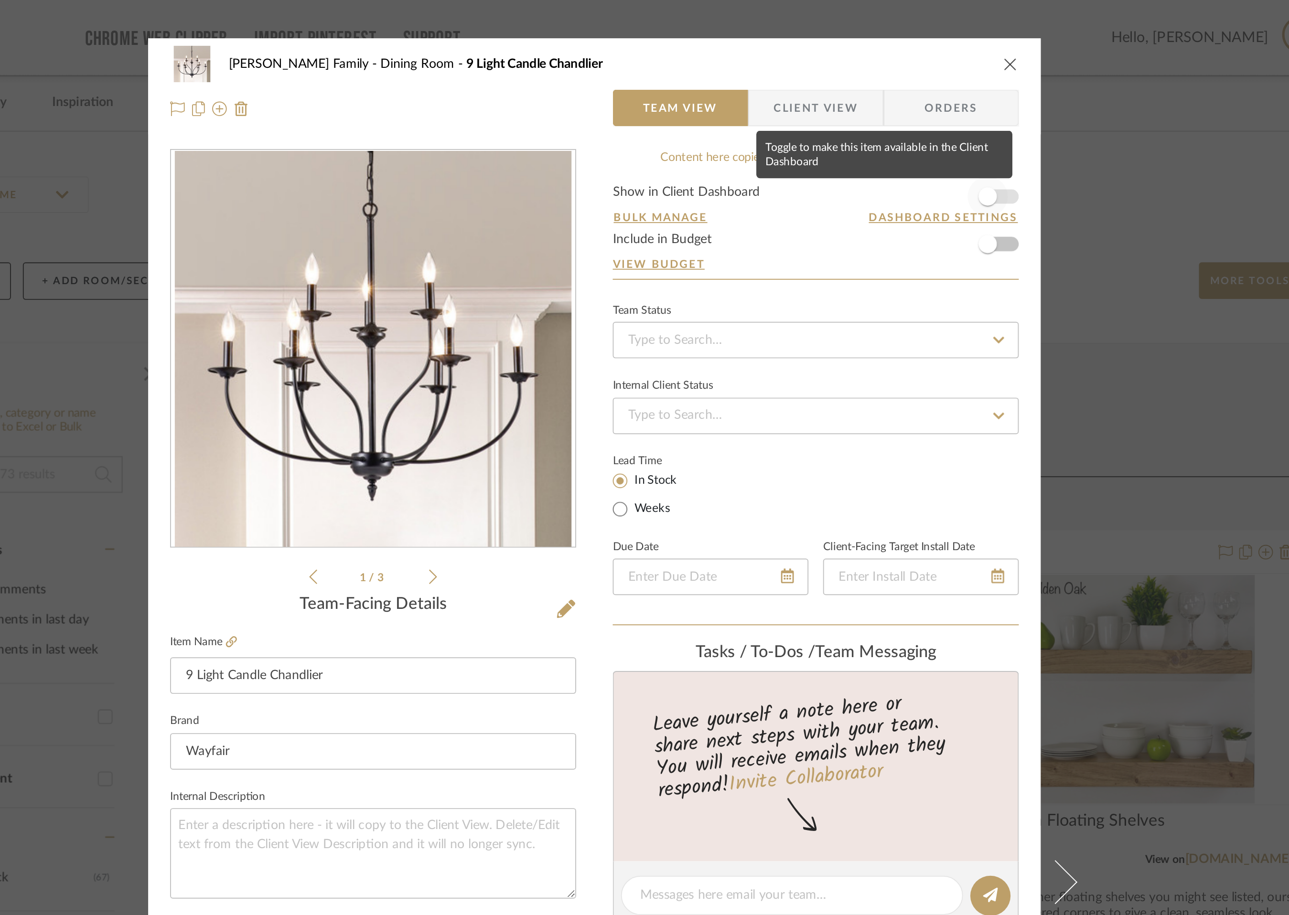
click at [850, 102] on span "button" at bounding box center [850, 103] width 10 height 10
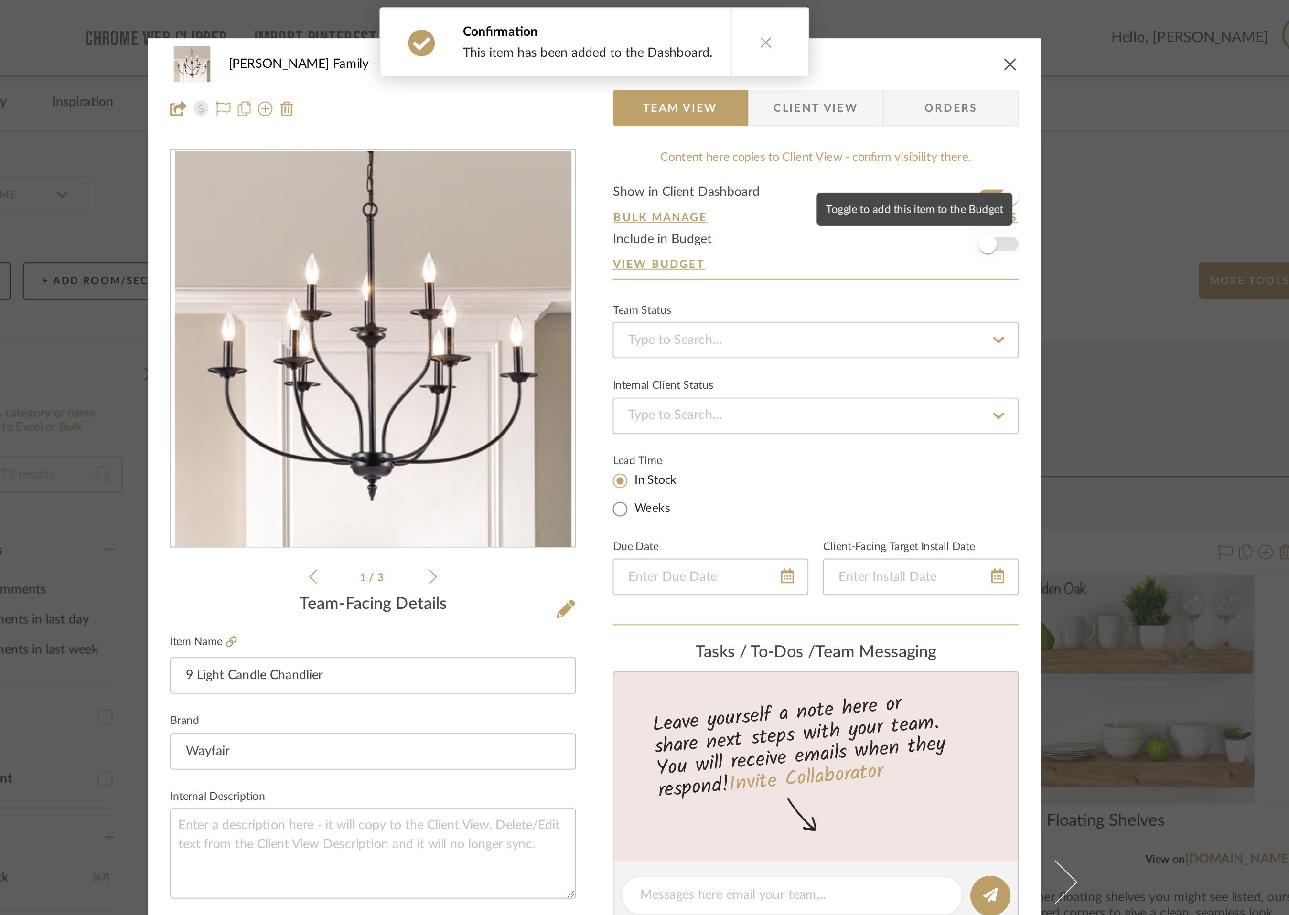
click at [855, 127] on span "button" at bounding box center [850, 127] width 21 height 21
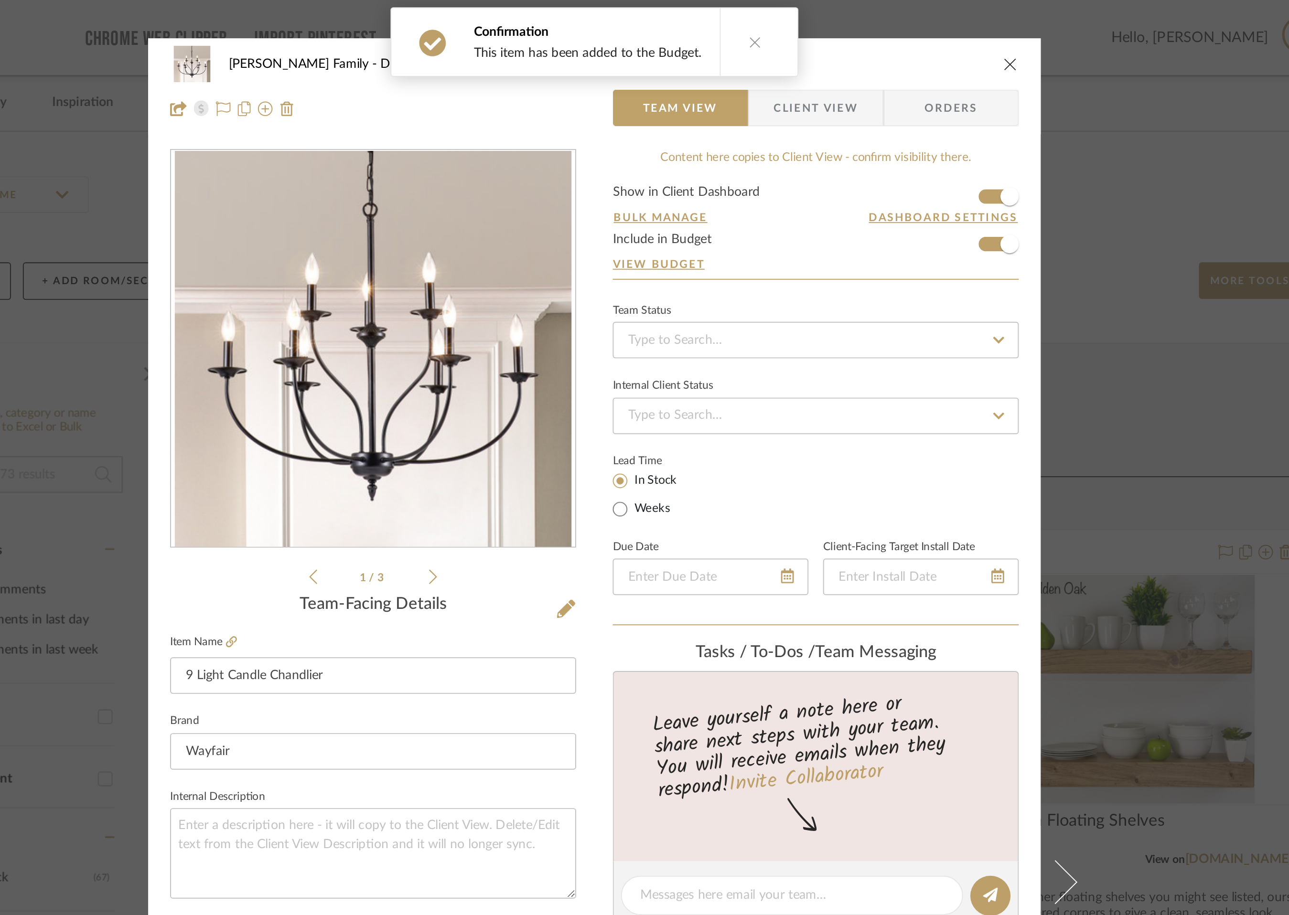
click at [862, 36] on icon "close" at bounding box center [862, 34] width 8 height 8
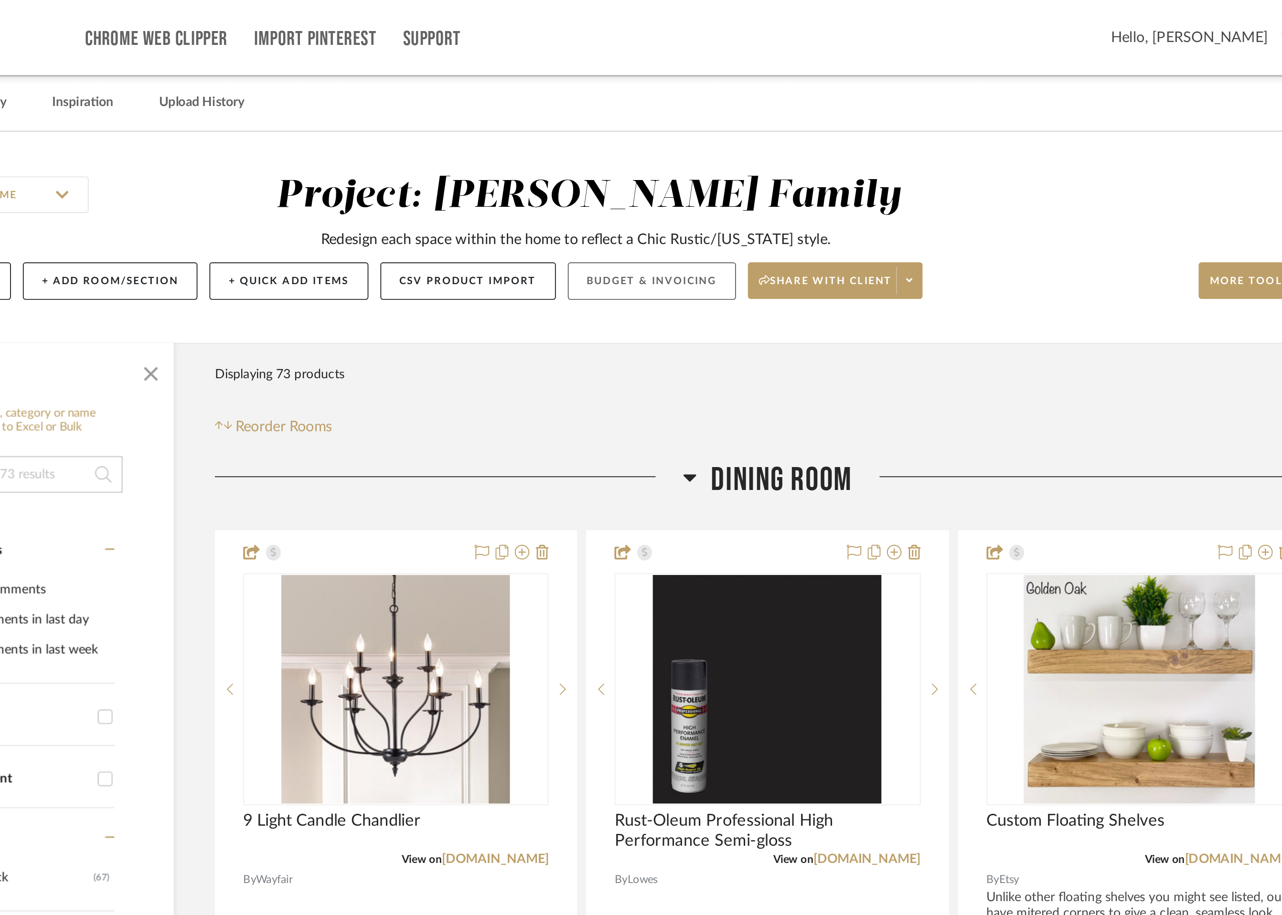
click at [696, 149] on button "Budget & Invoicing" at bounding box center [675, 147] width 88 height 20
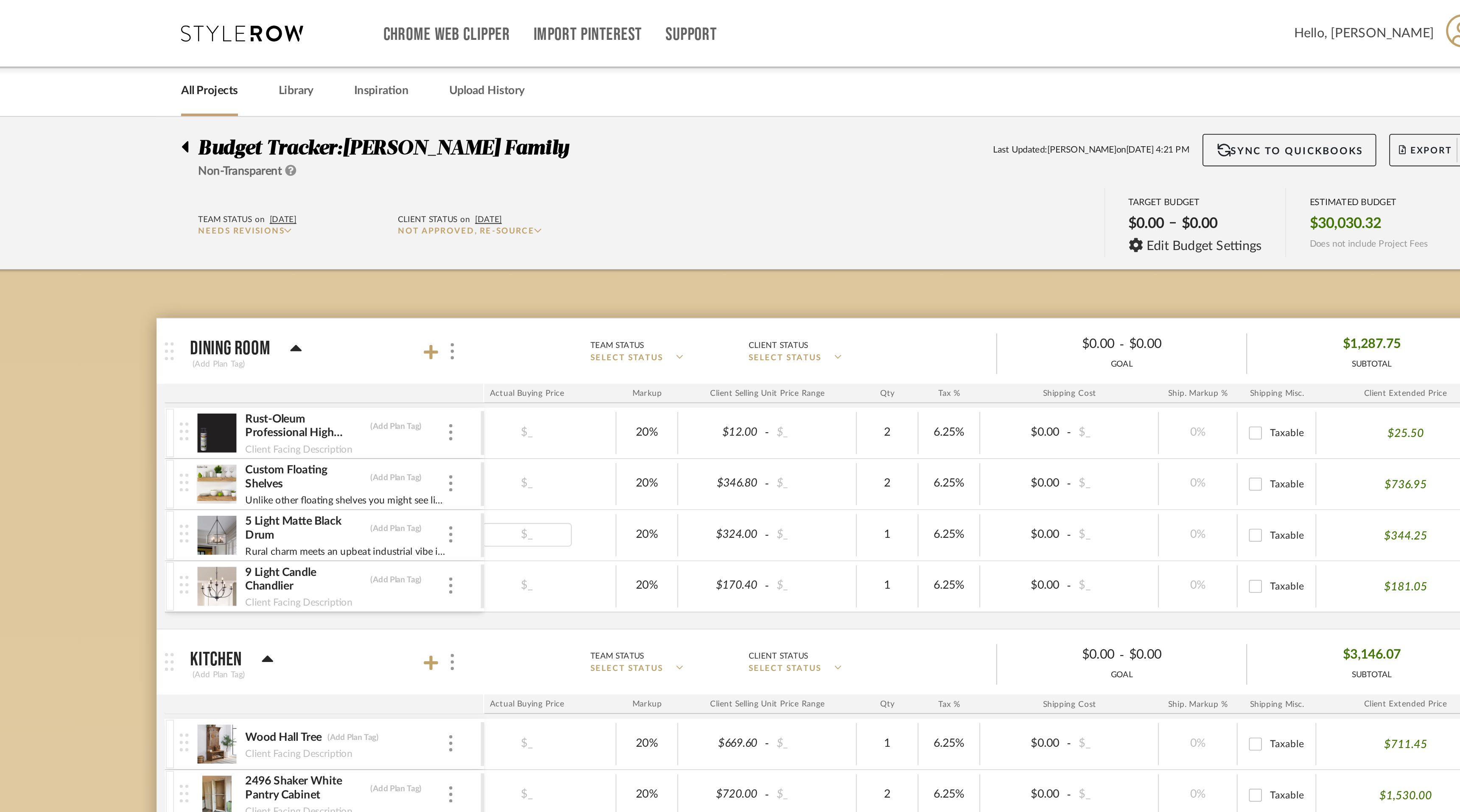
scroll to position [0, 114]
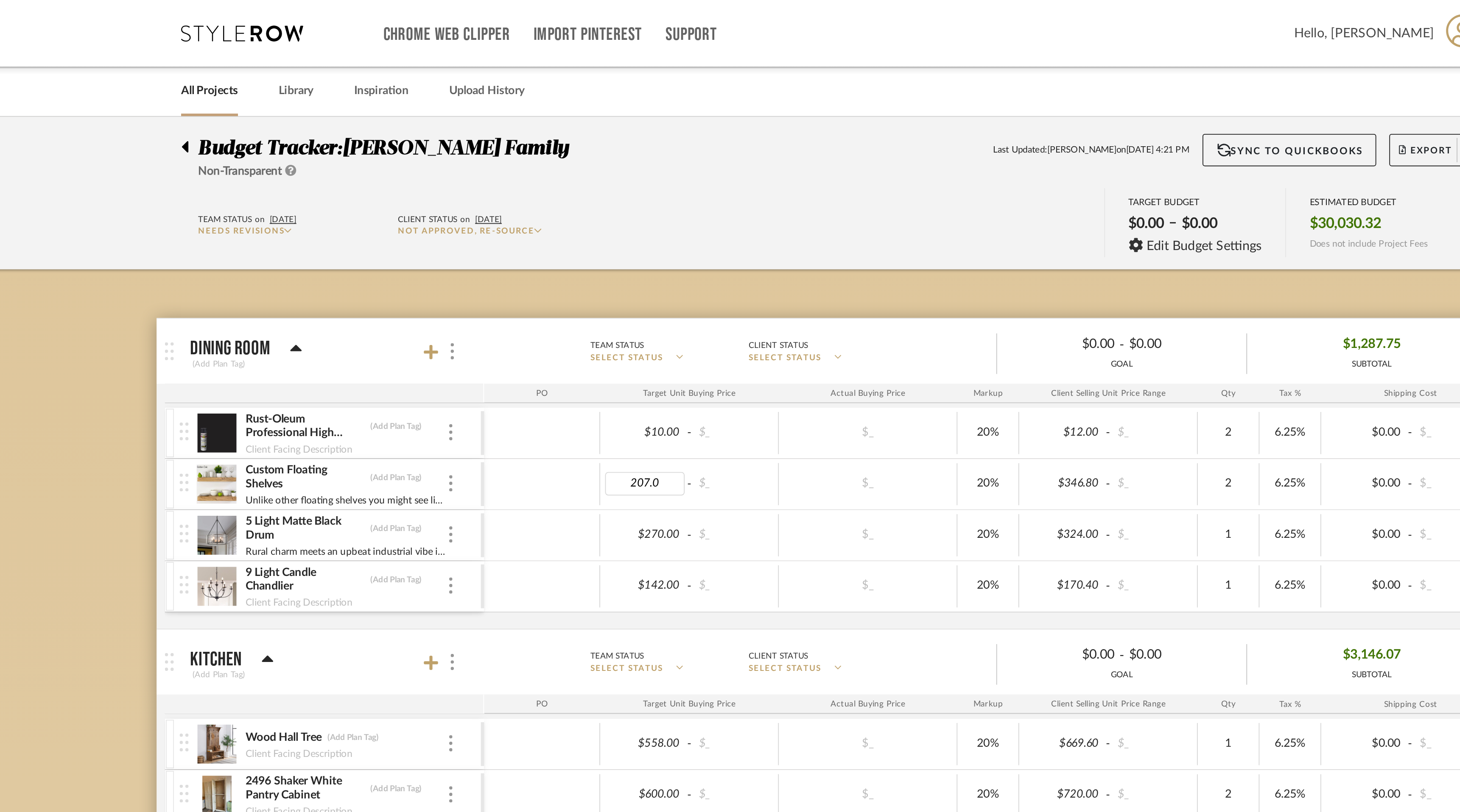
type input "207.00"
click at [733, 107] on body "Chrome Web Clipper Import Pinterest Support All Projects Library Inspiration Up…" at bounding box center [730, 406] width 1460 height 812
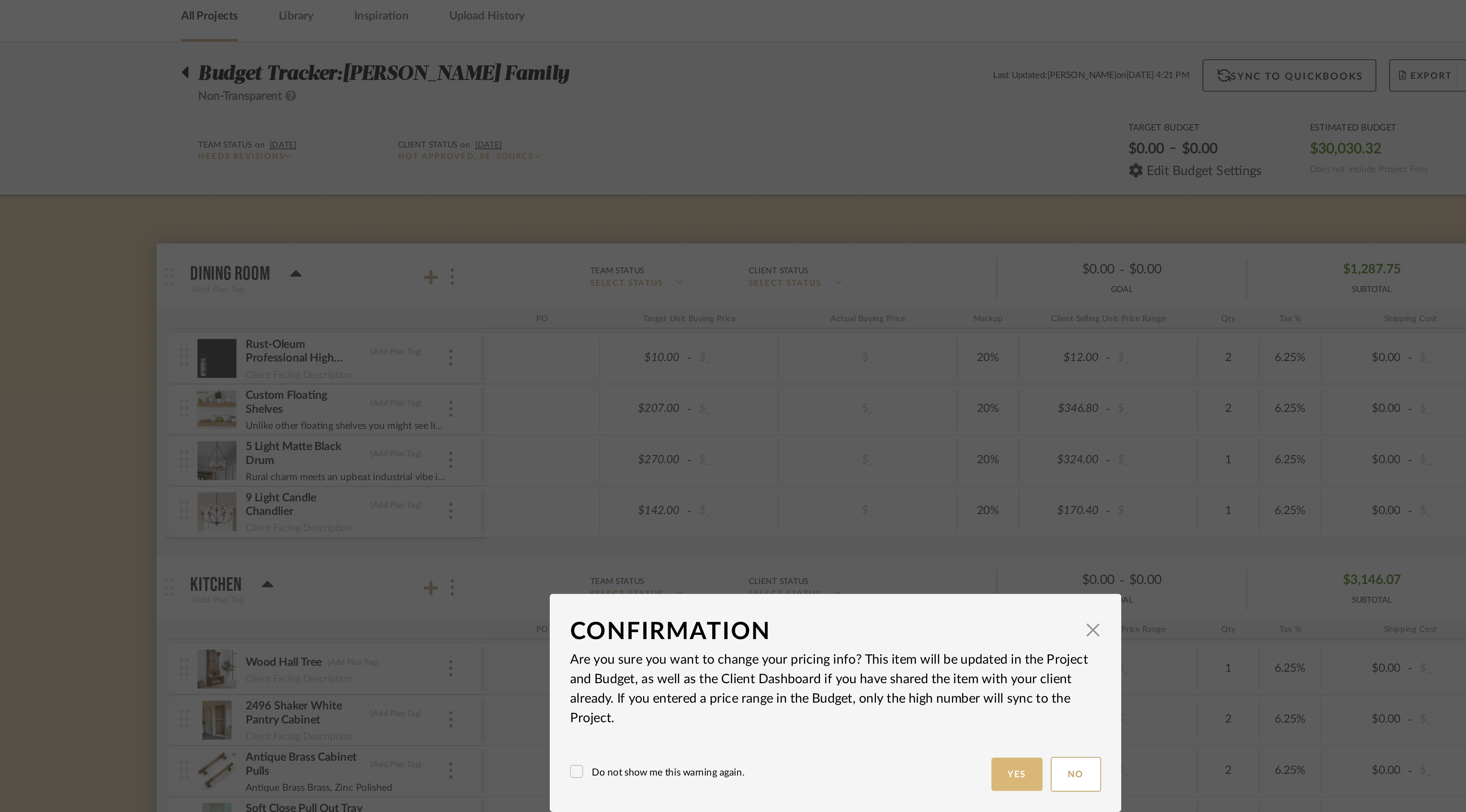
click at [827, 443] on button "Yes" at bounding box center [828, 444] width 28 height 18
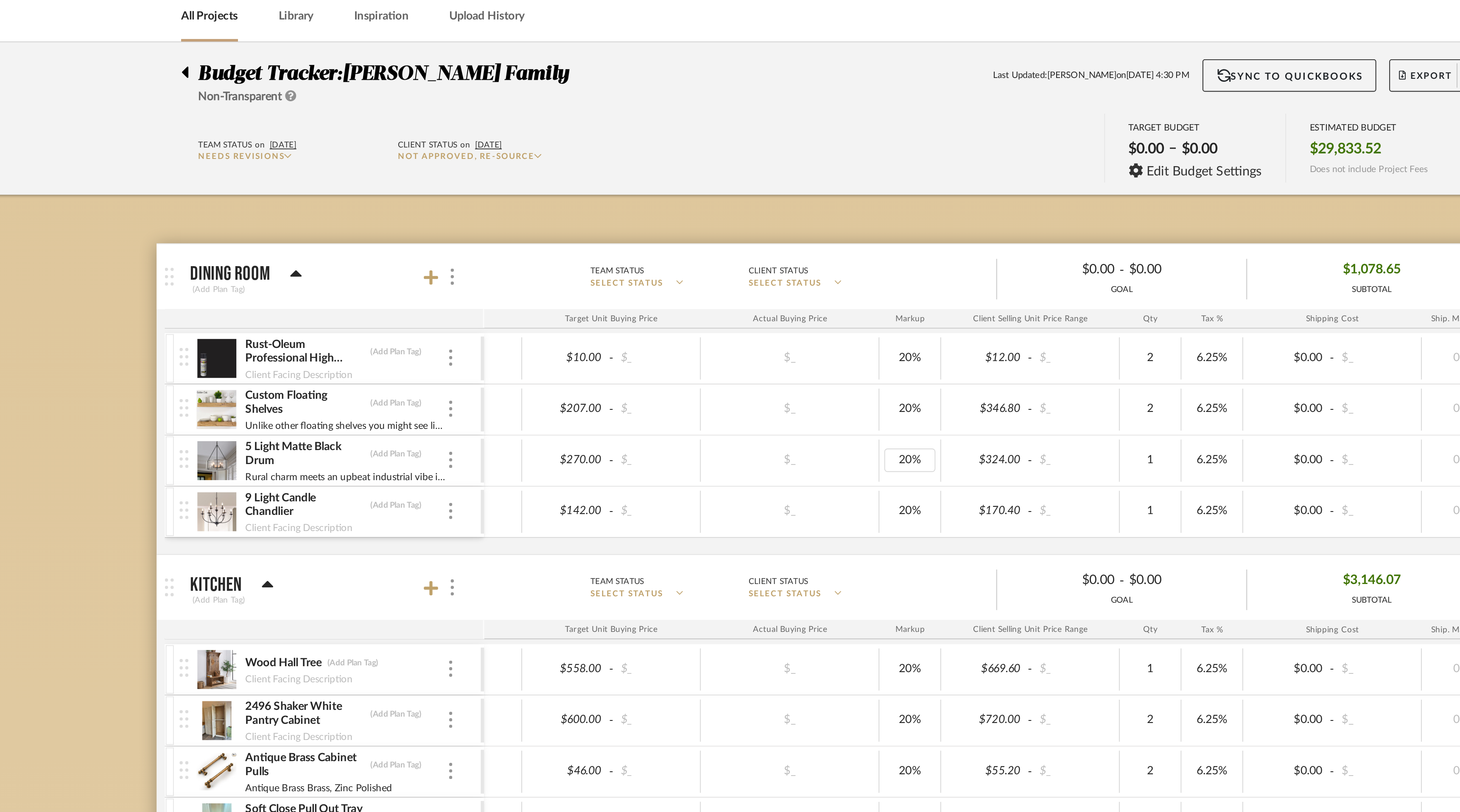
scroll to position [0, 75]
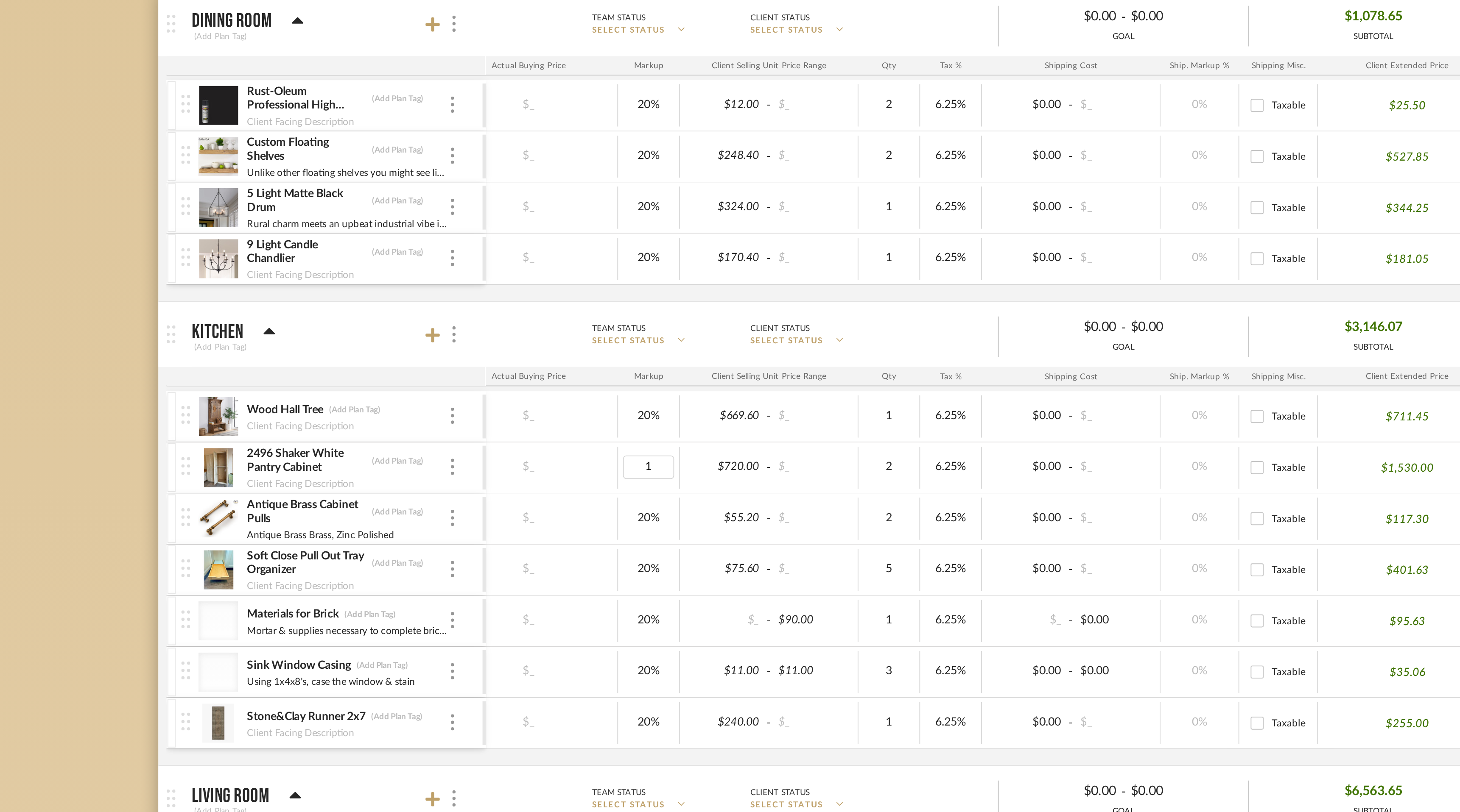
type input "10"
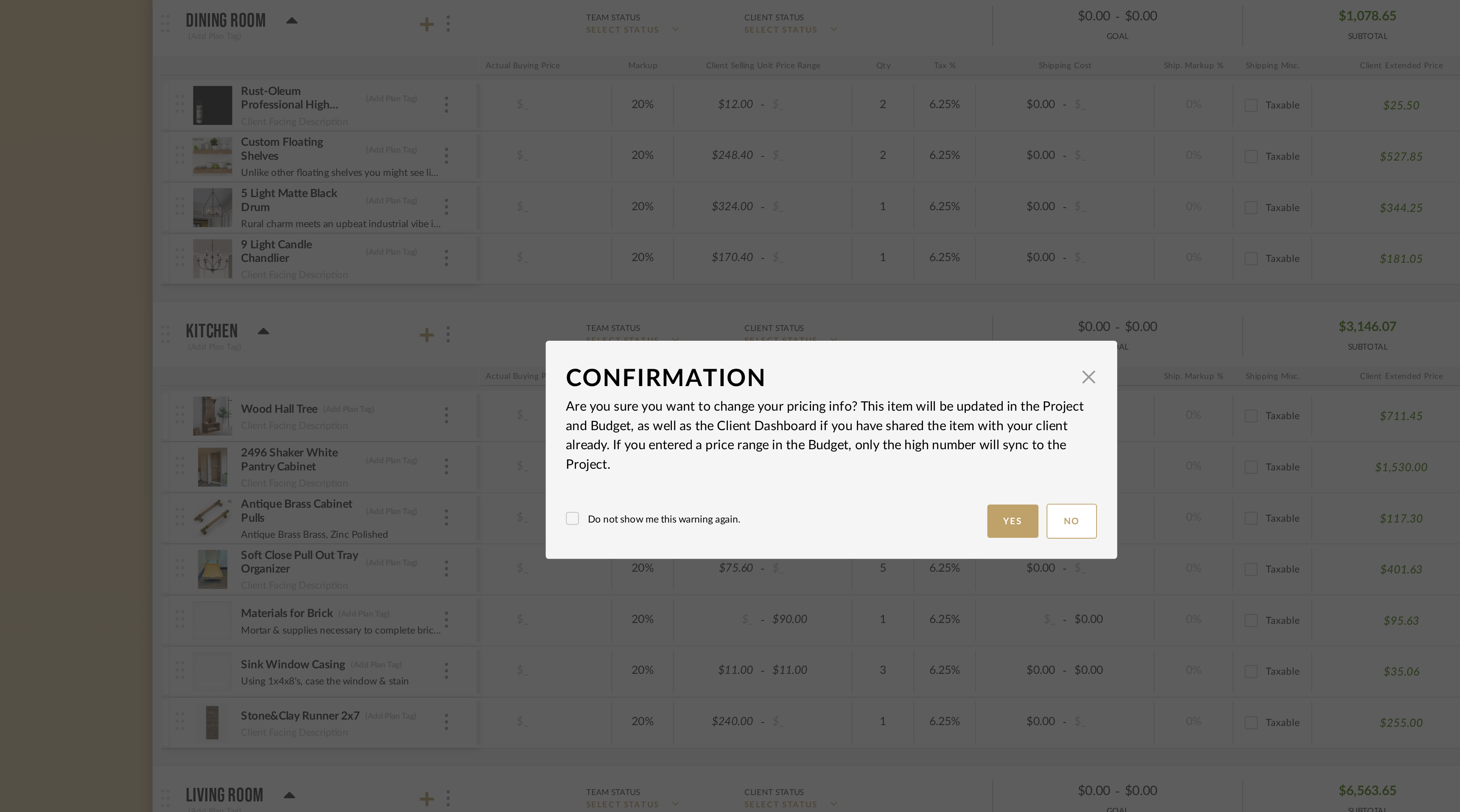
click at [359, 363] on body "Chrome Web Clipper Import Pinterest Support All Projects Library Inspiration Up…" at bounding box center [727, 406] width 1454 height 812
click at [830, 448] on button "Yes" at bounding box center [827, 444] width 28 height 18
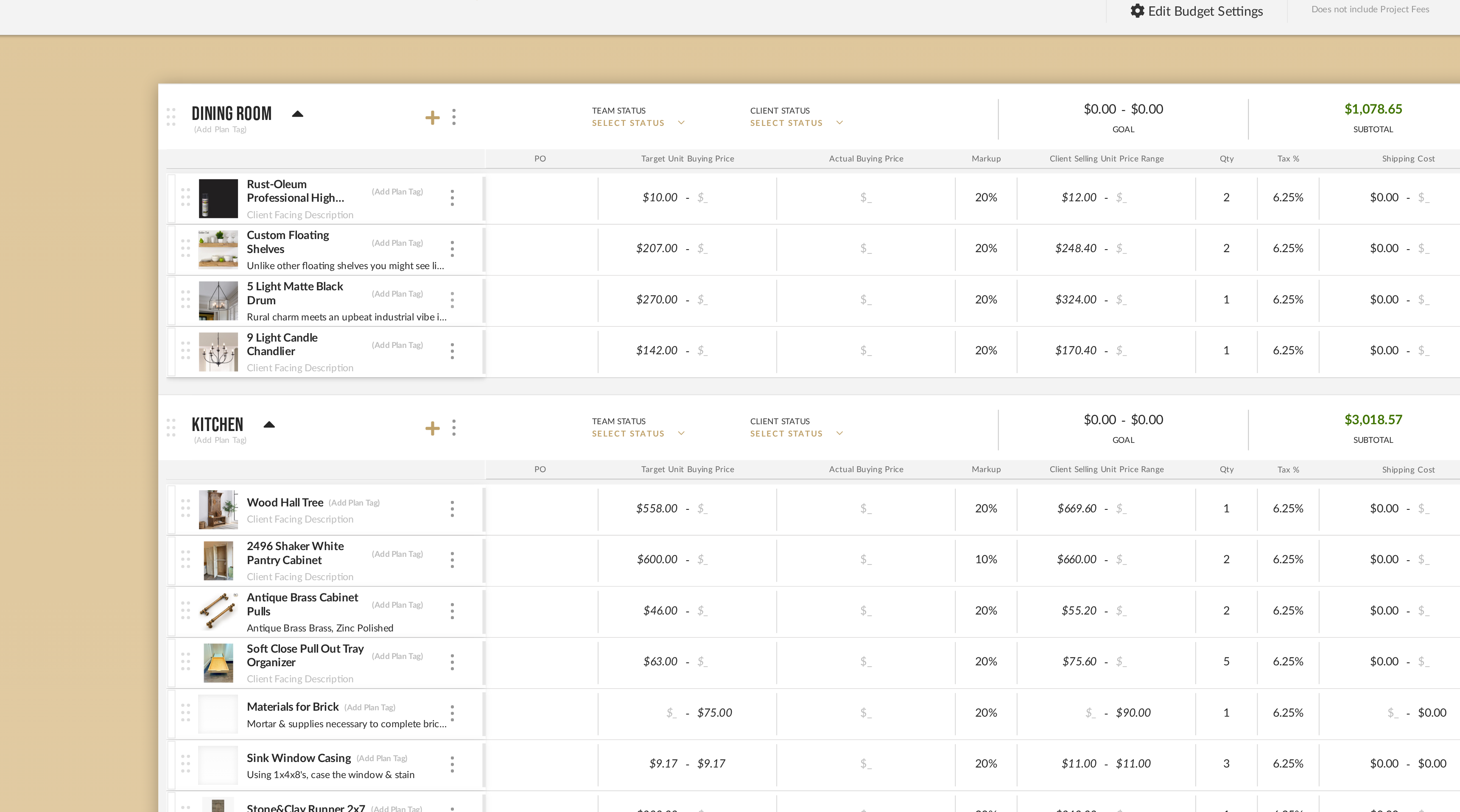
click at [533, 281] on div at bounding box center [532, 280] width 4 height 10
click at [563, 345] on span "Remove Item" at bounding box center [572, 343] width 52 height 7
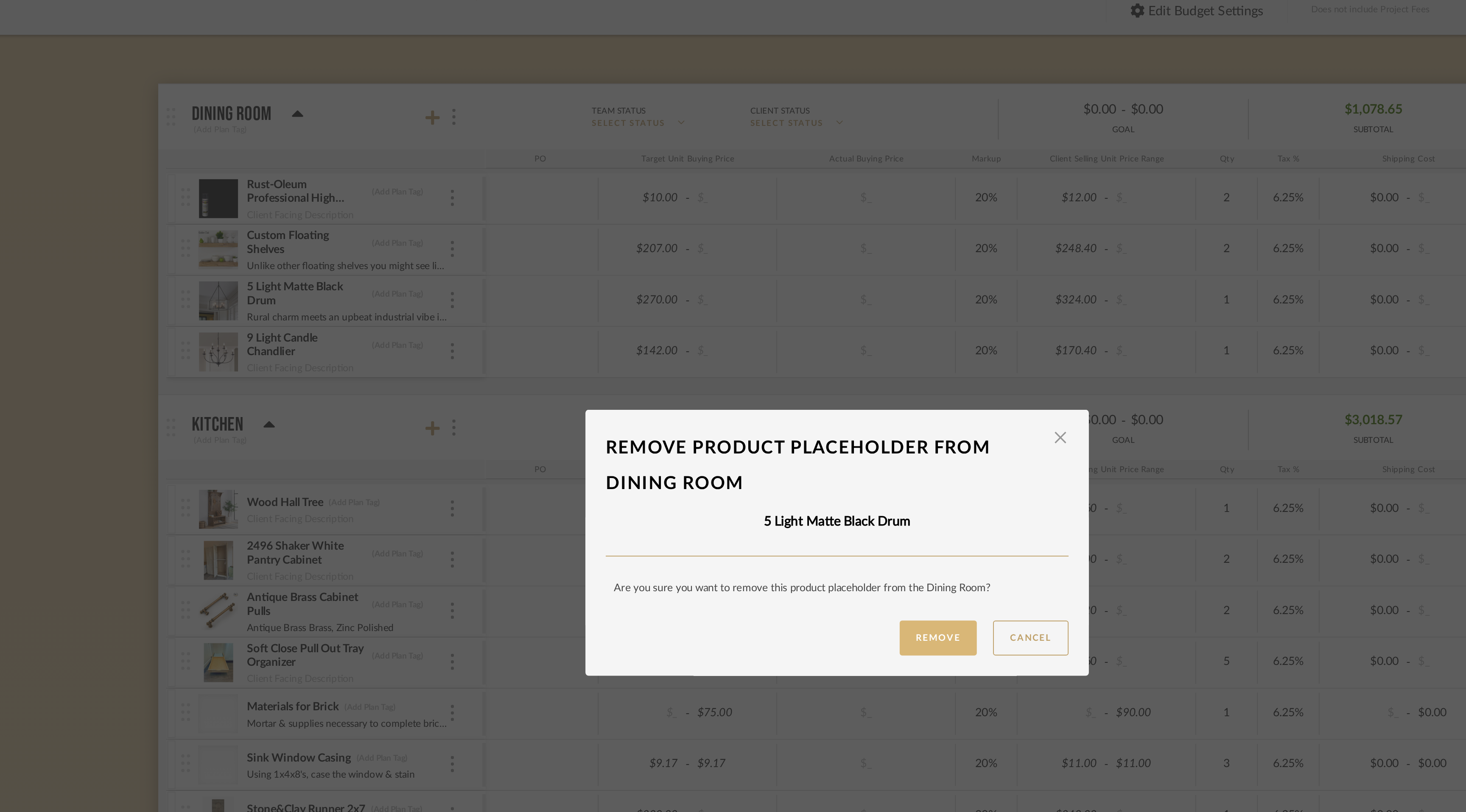
click at [785, 453] on button "Remove" at bounding box center [785, 456] width 40 height 19
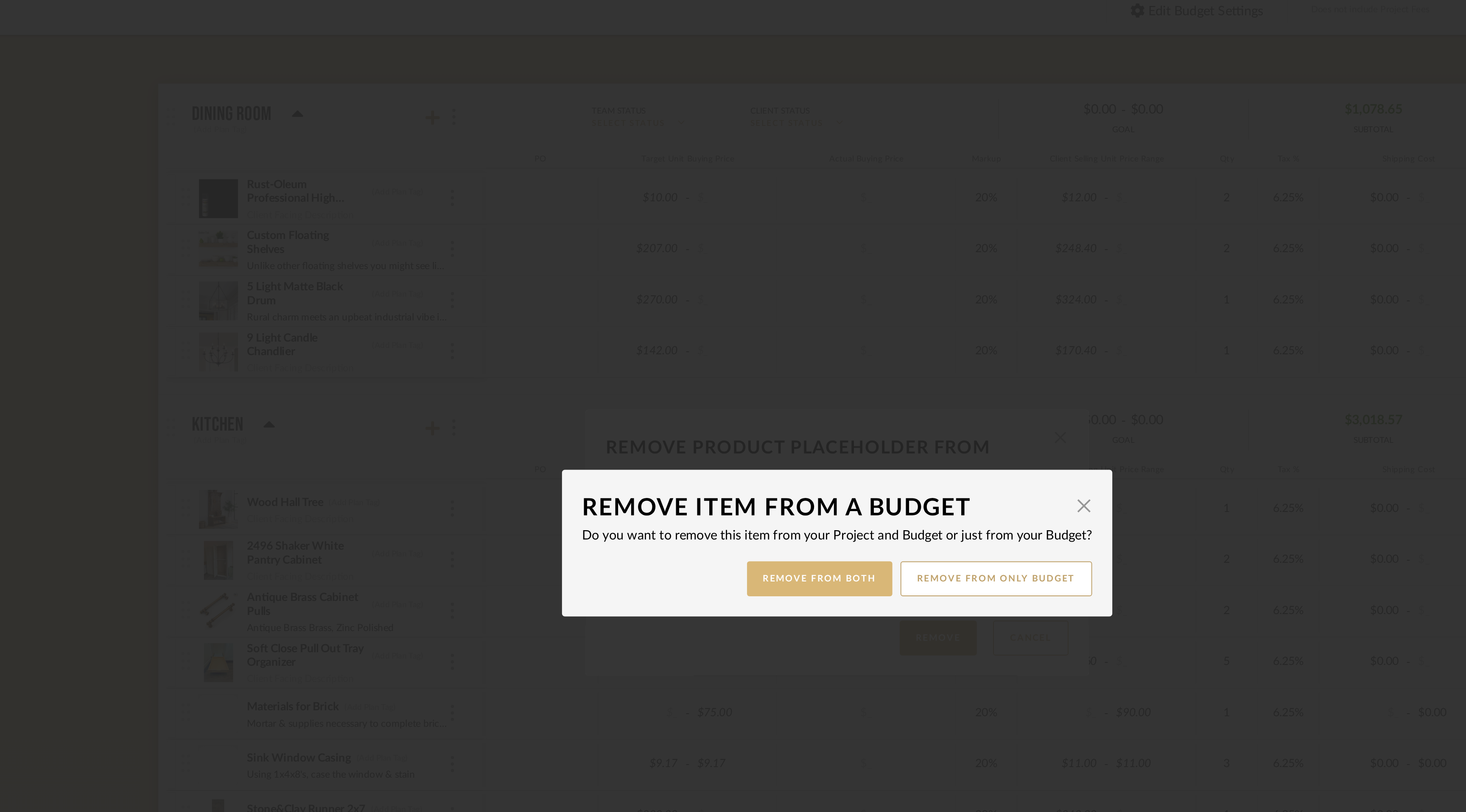
click at [741, 426] on button "Remove from Both" at bounding box center [725, 425] width 76 height 19
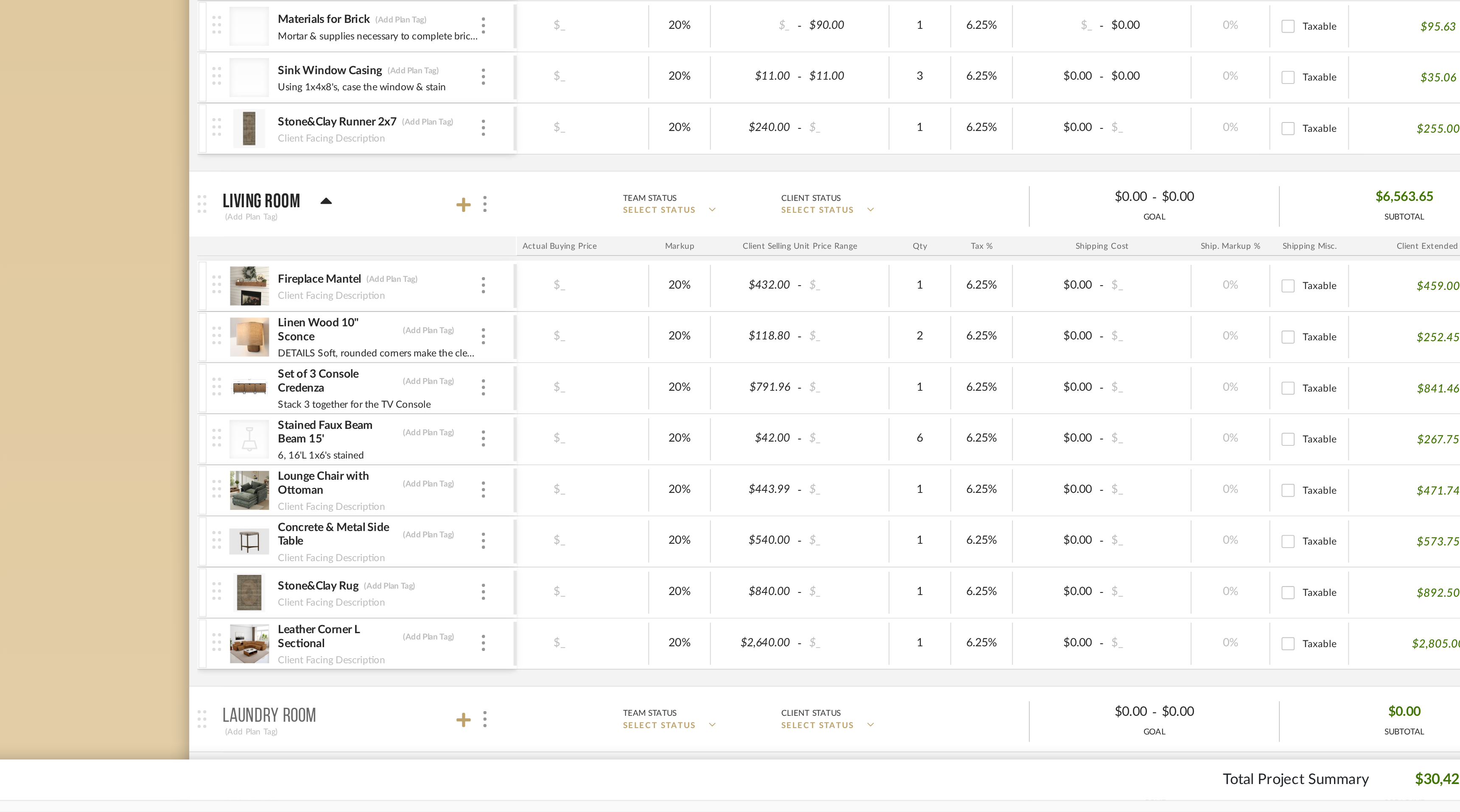
scroll to position [0, 146]
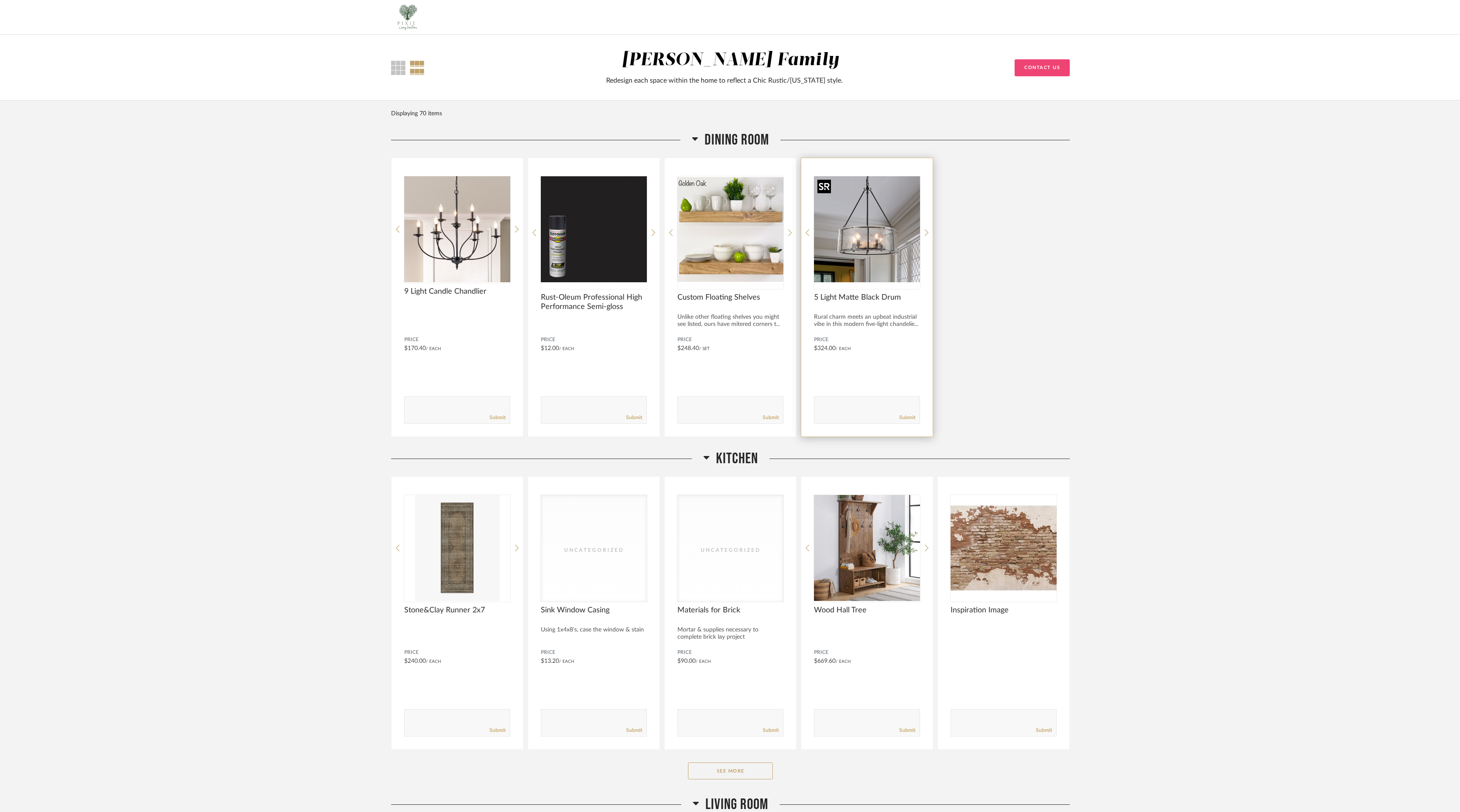
click at [895, 207] on img "0" at bounding box center [866, 229] width 106 height 106
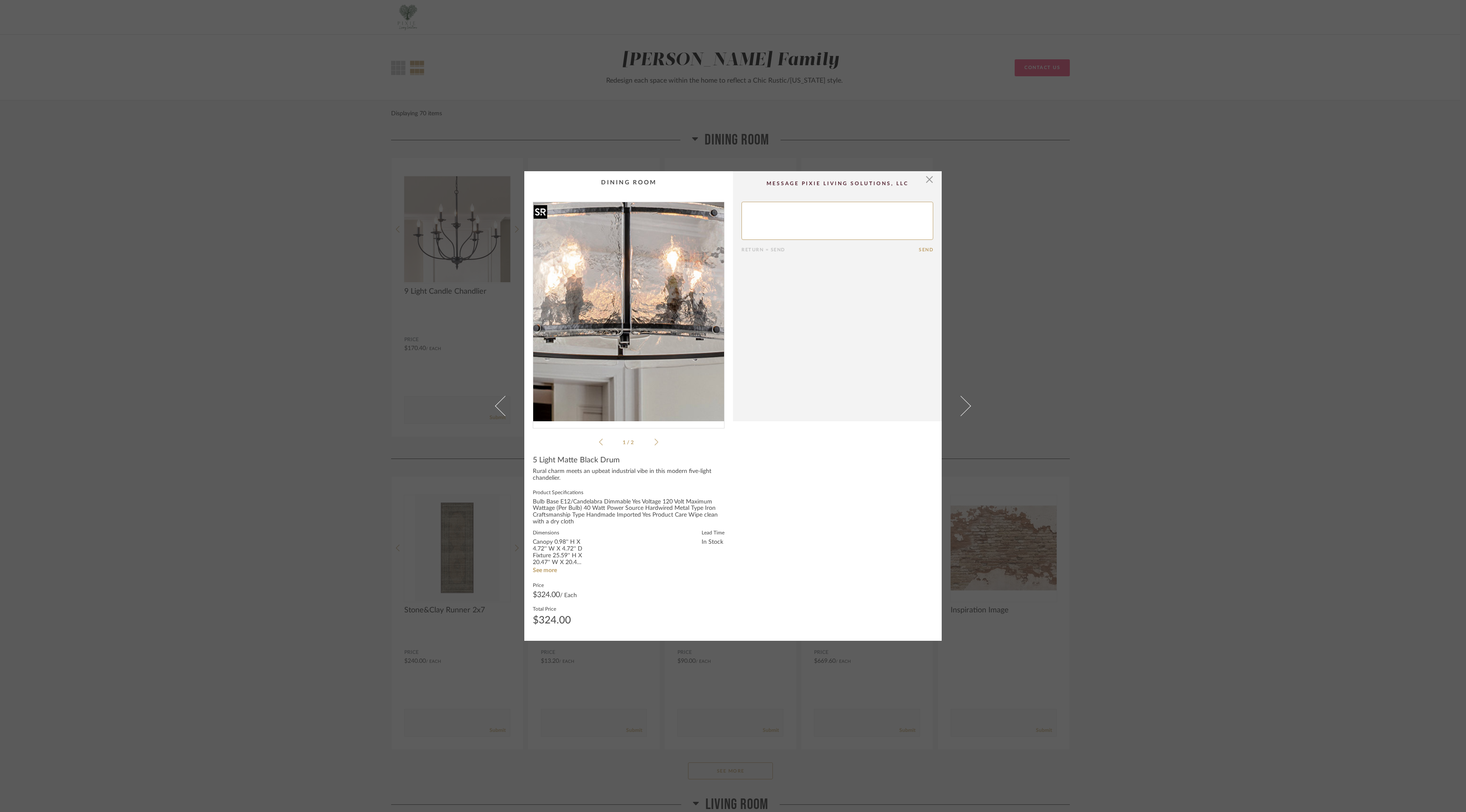
click at [629, 342] on img "0" at bounding box center [629, 311] width 191 height 219
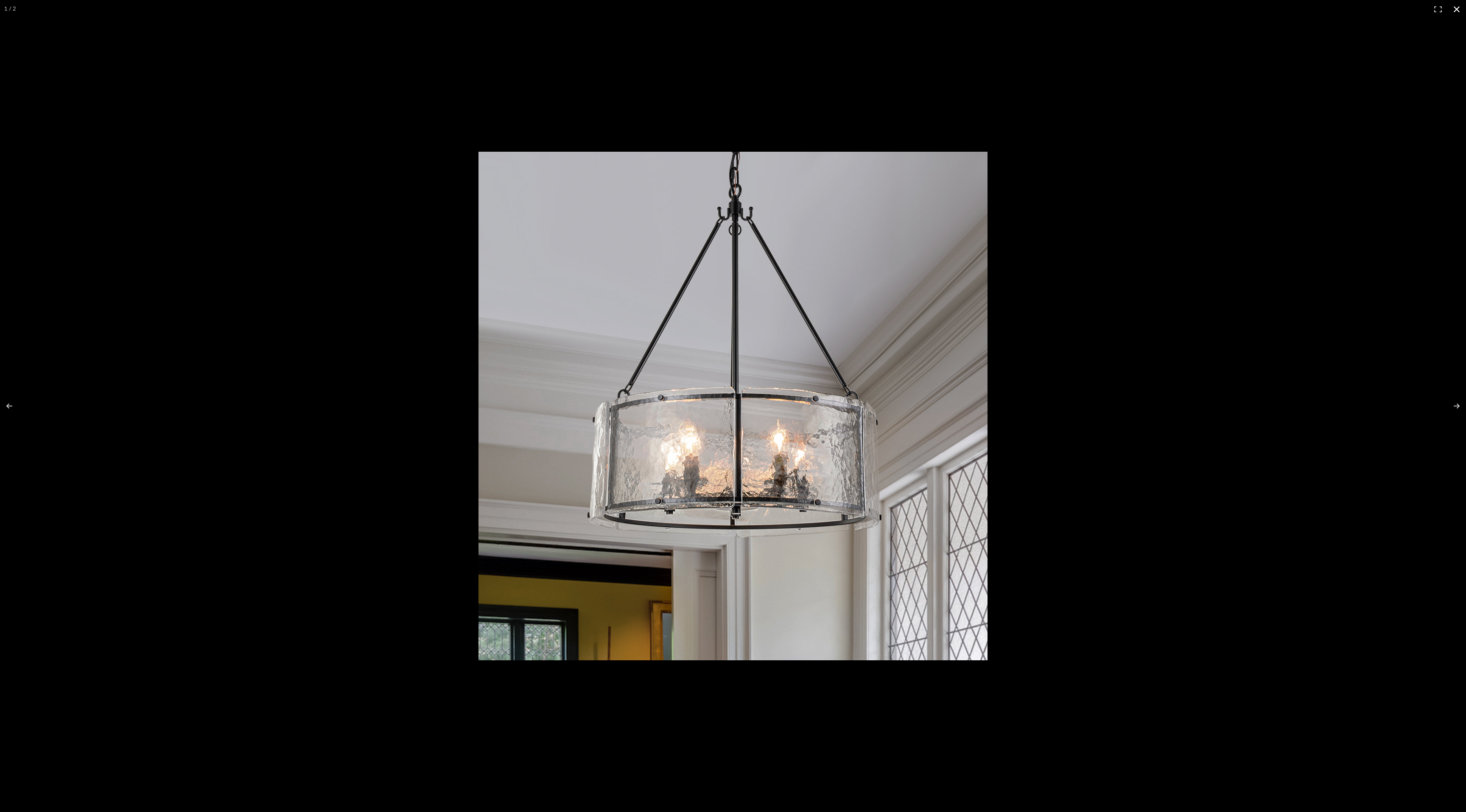
click at [1458, 8] on button at bounding box center [1456, 9] width 19 height 19
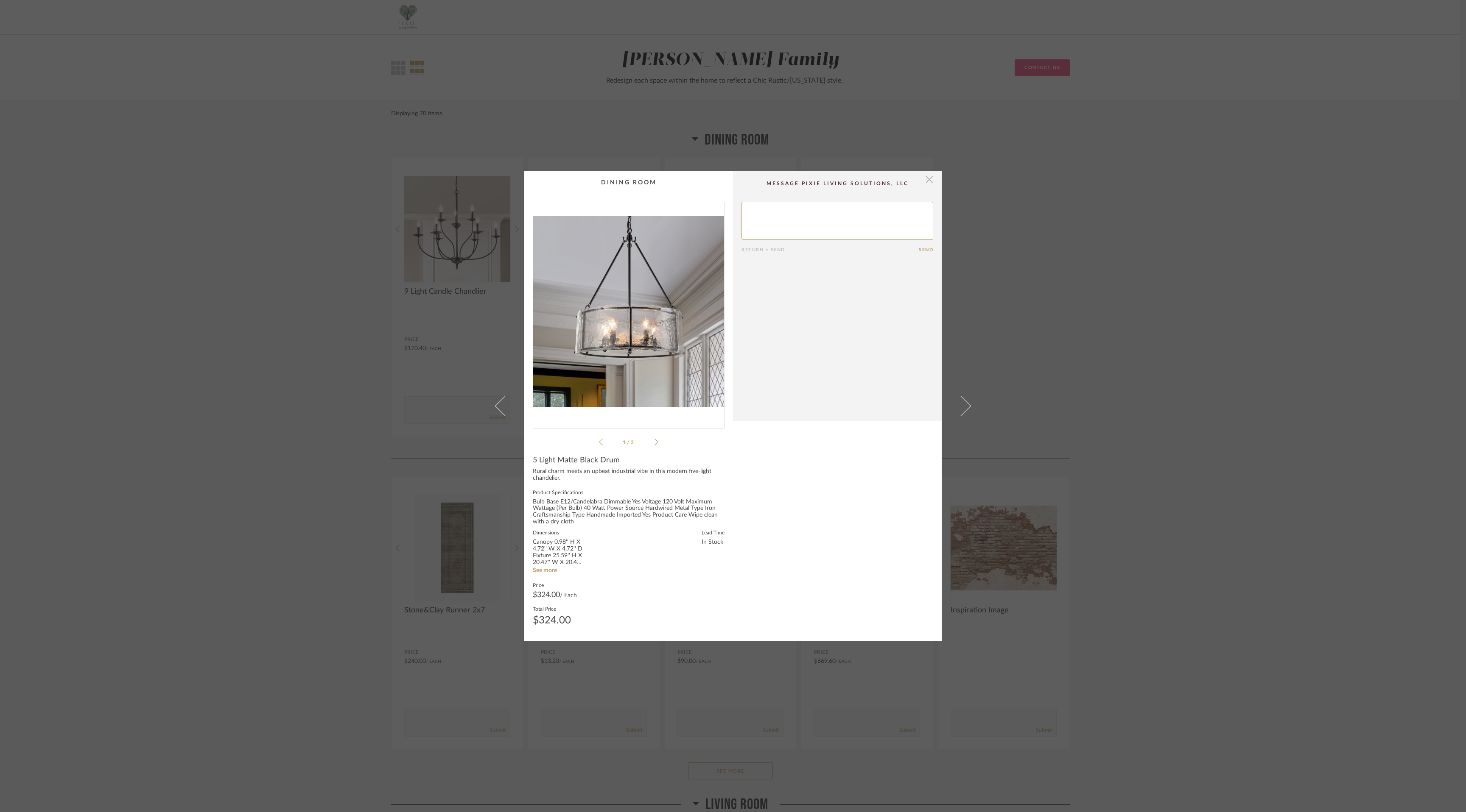
click at [925, 179] on span "button" at bounding box center [929, 179] width 17 height 17
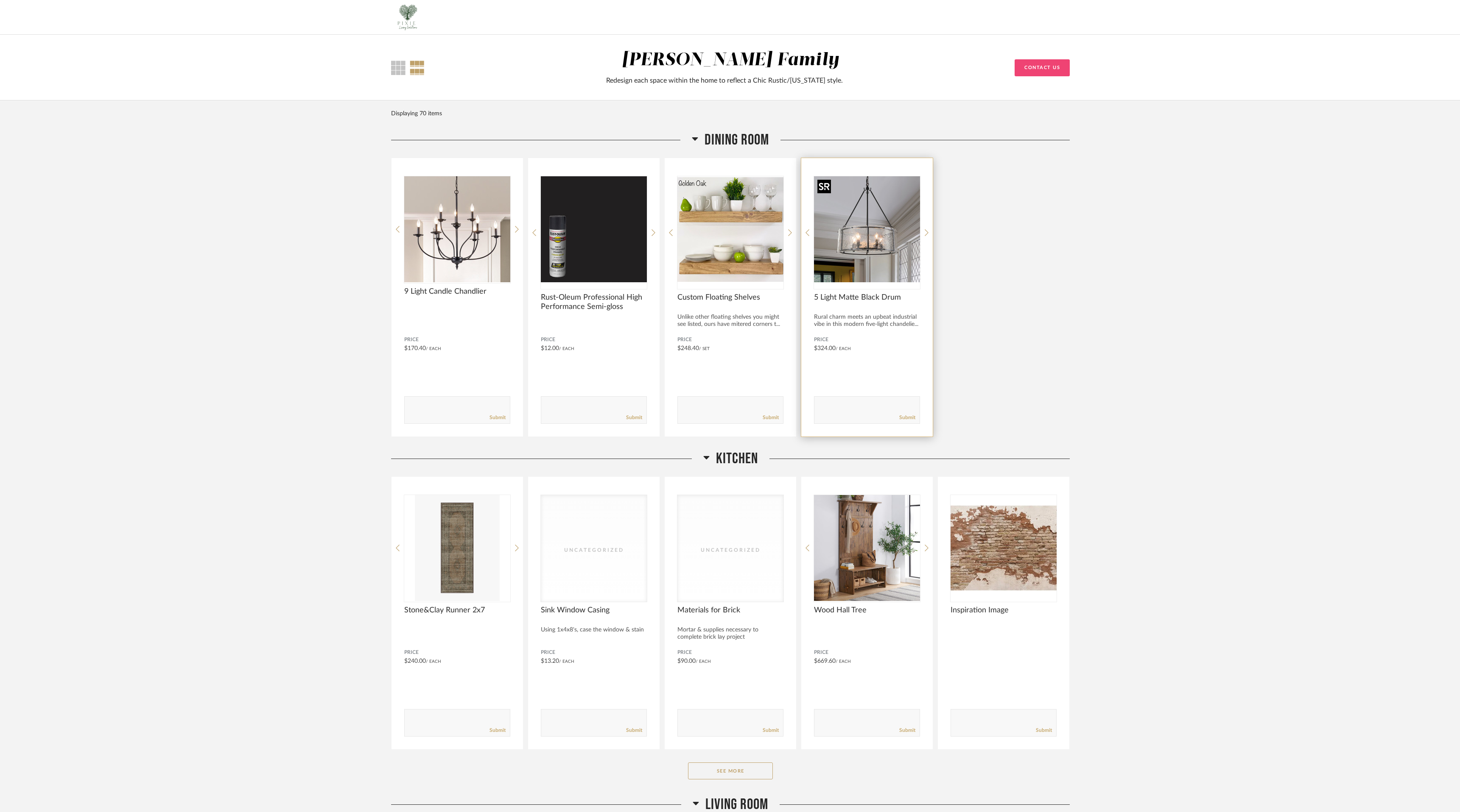
click at [856, 266] on img "0" at bounding box center [866, 229] width 106 height 106
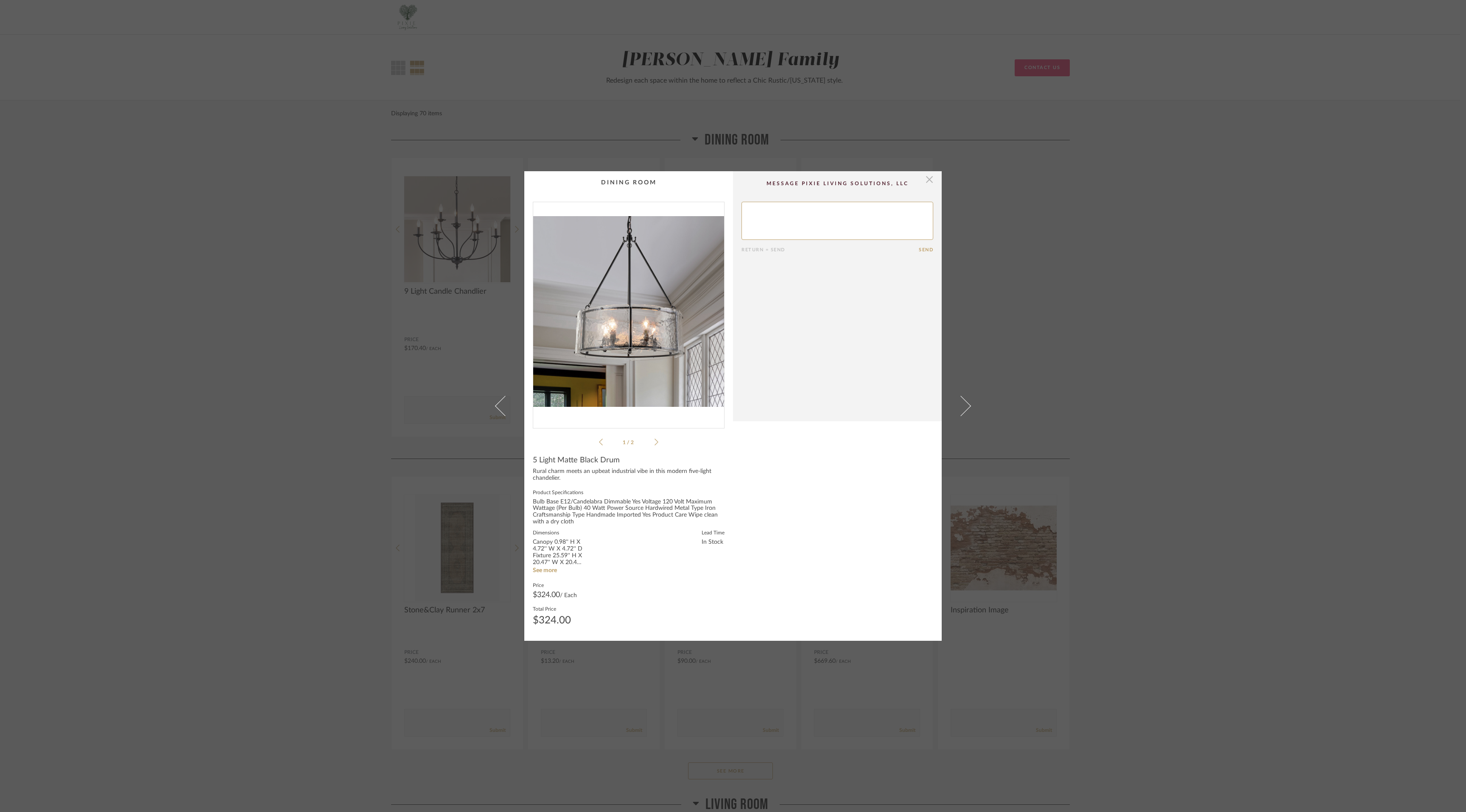
click at [928, 178] on span "button" at bounding box center [929, 179] width 17 height 17
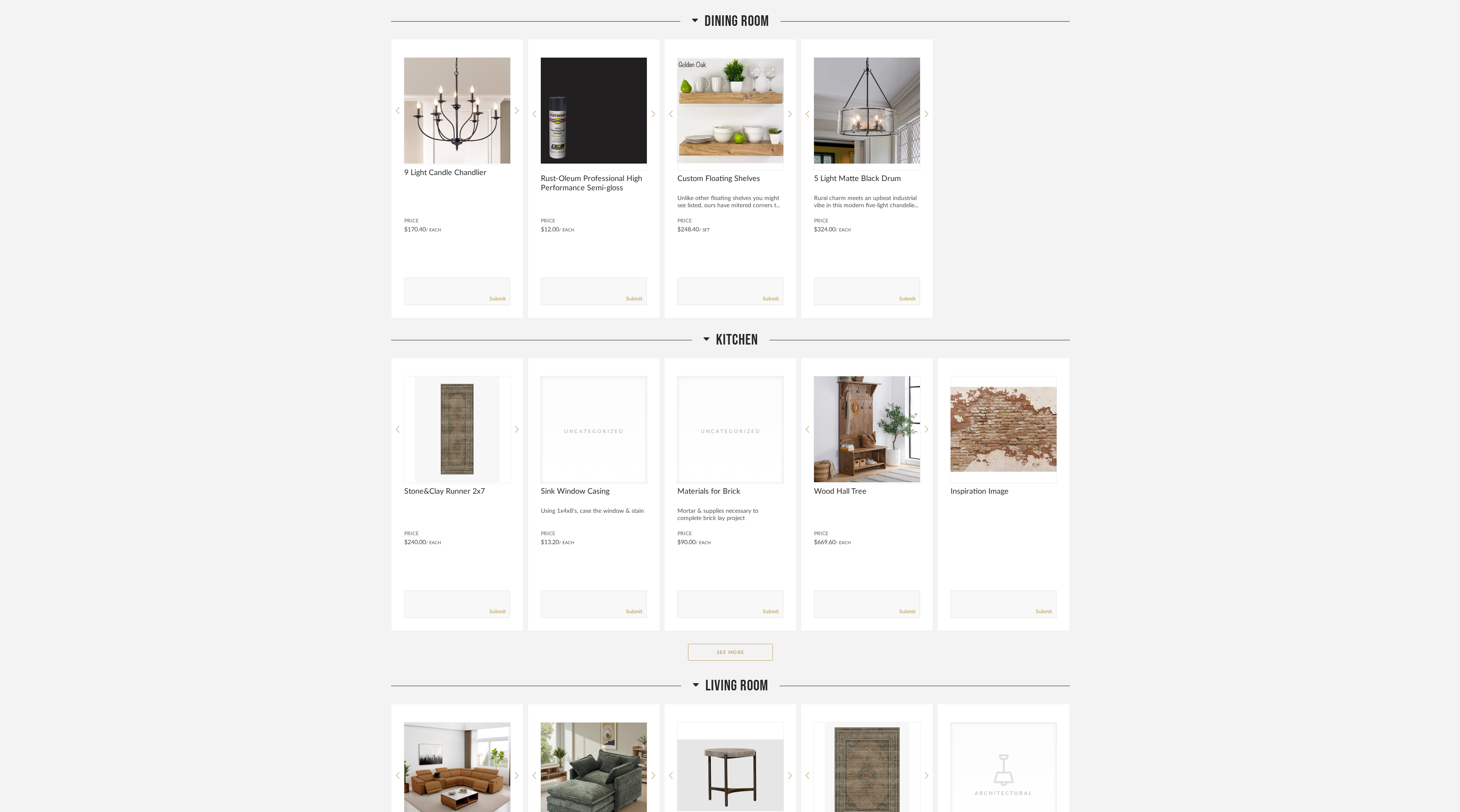
scroll to position [122, 0]
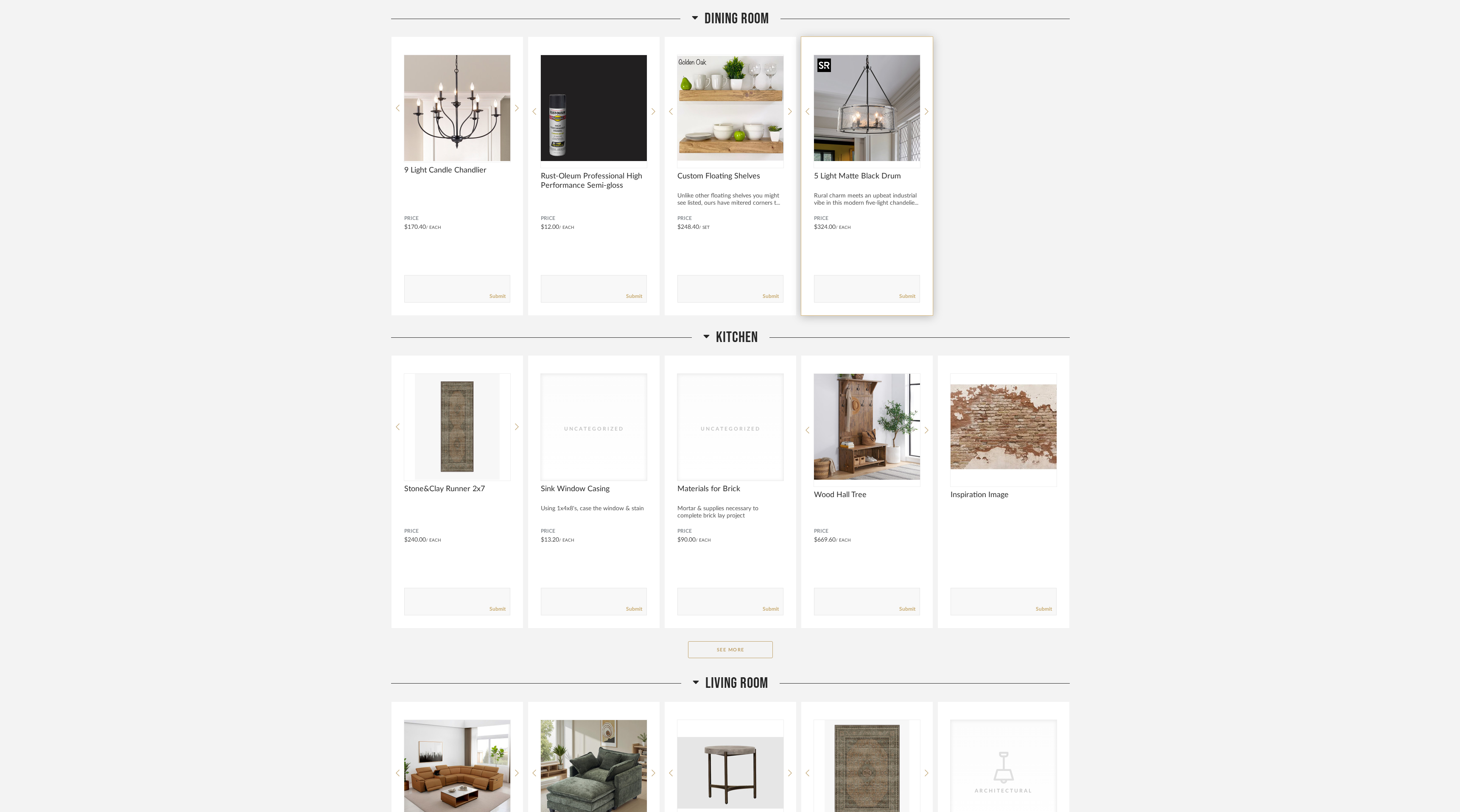
click at [860, 106] on img "0" at bounding box center [866, 107] width 106 height 106
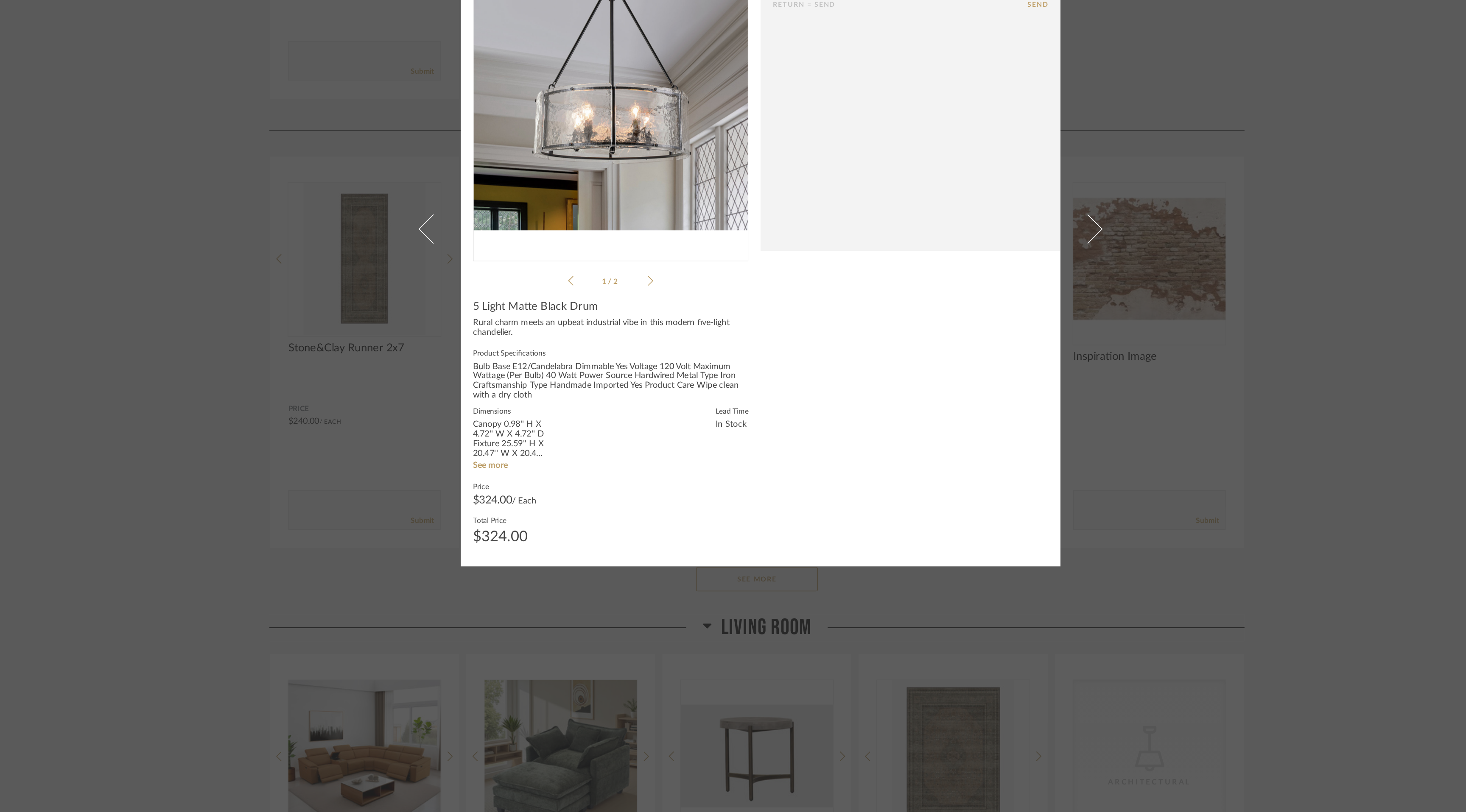
scroll to position [0, 0]
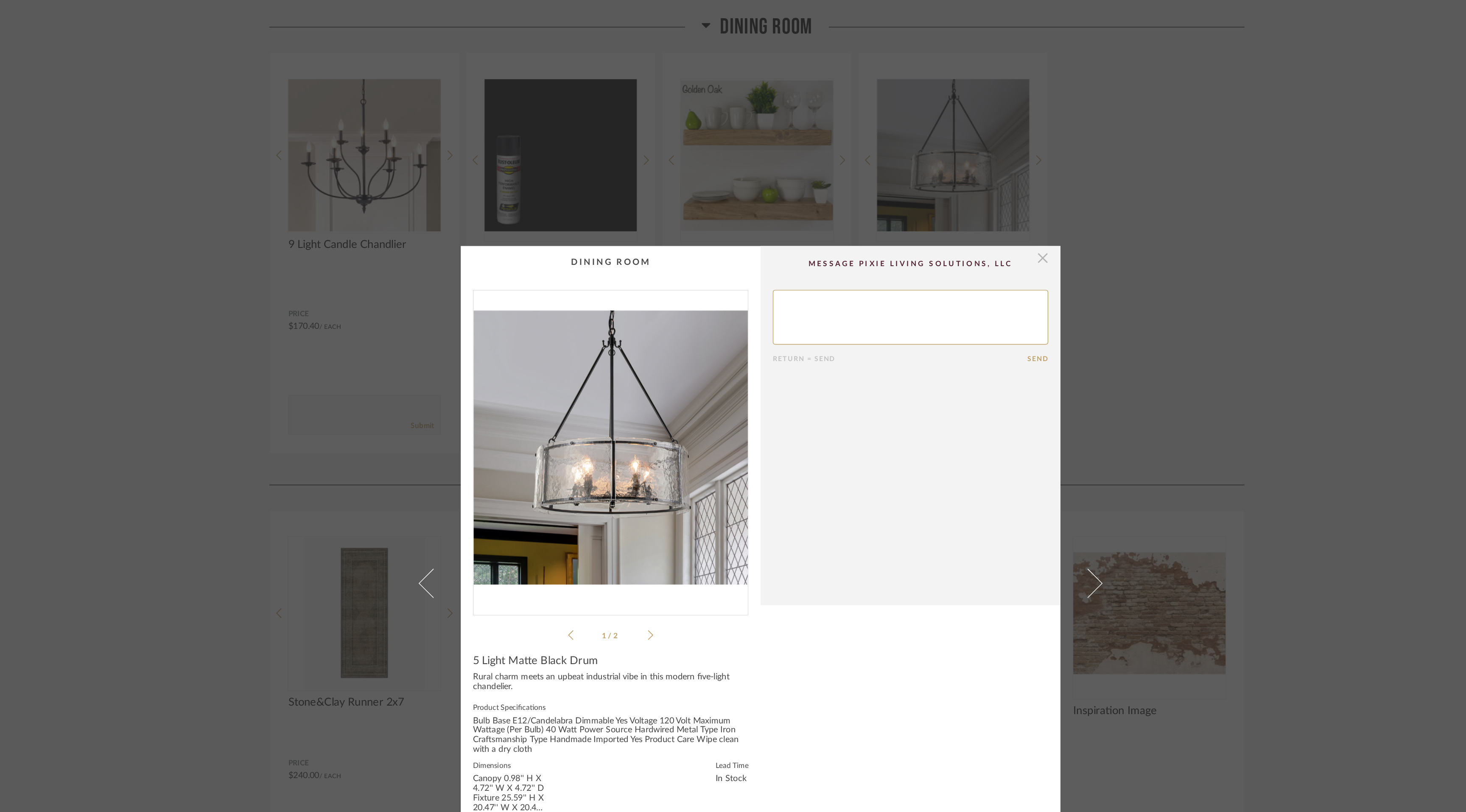
click at [926, 181] on span "button" at bounding box center [929, 179] width 17 height 17
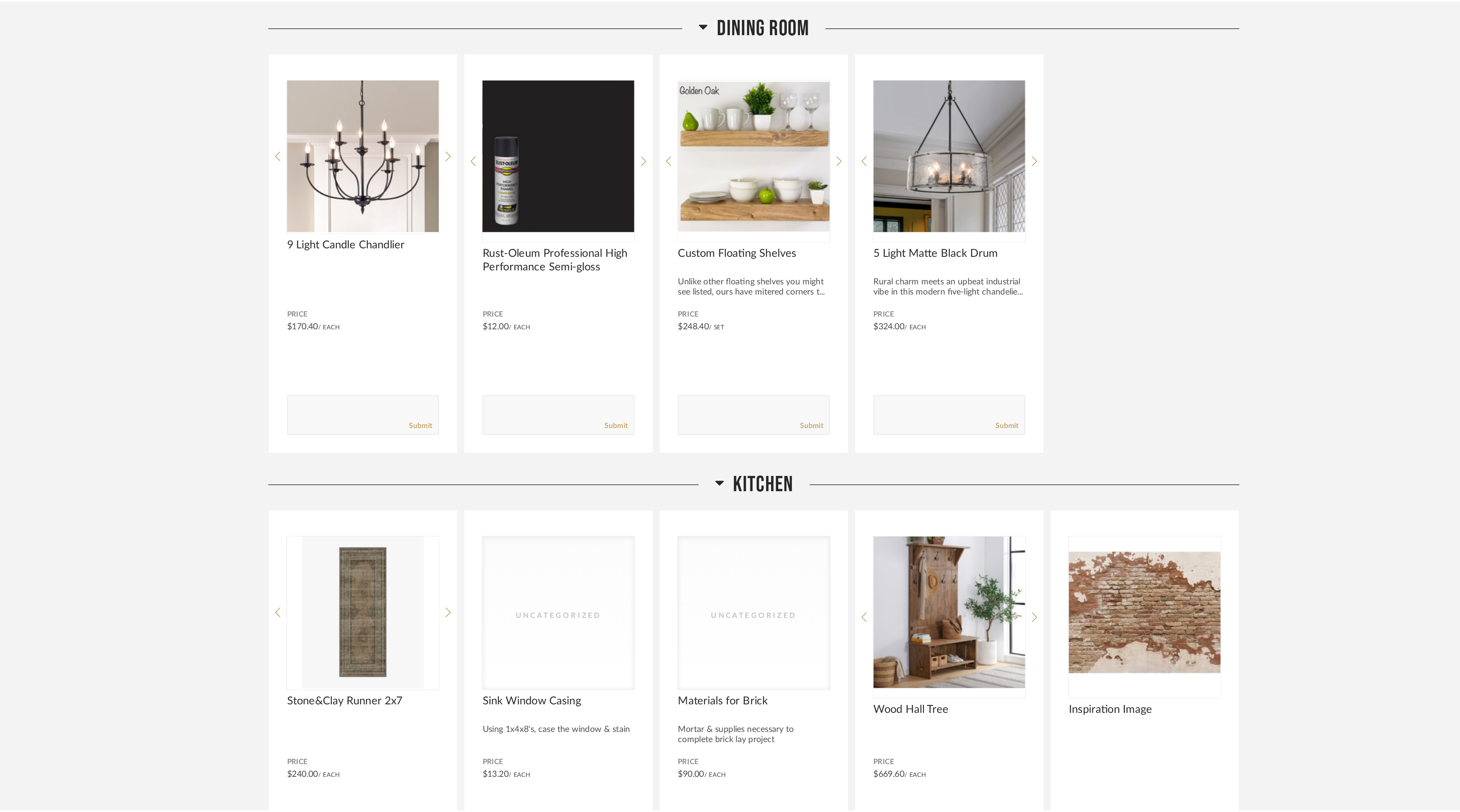
scroll to position [122, 0]
